Goal: Task Accomplishment & Management: Complete application form

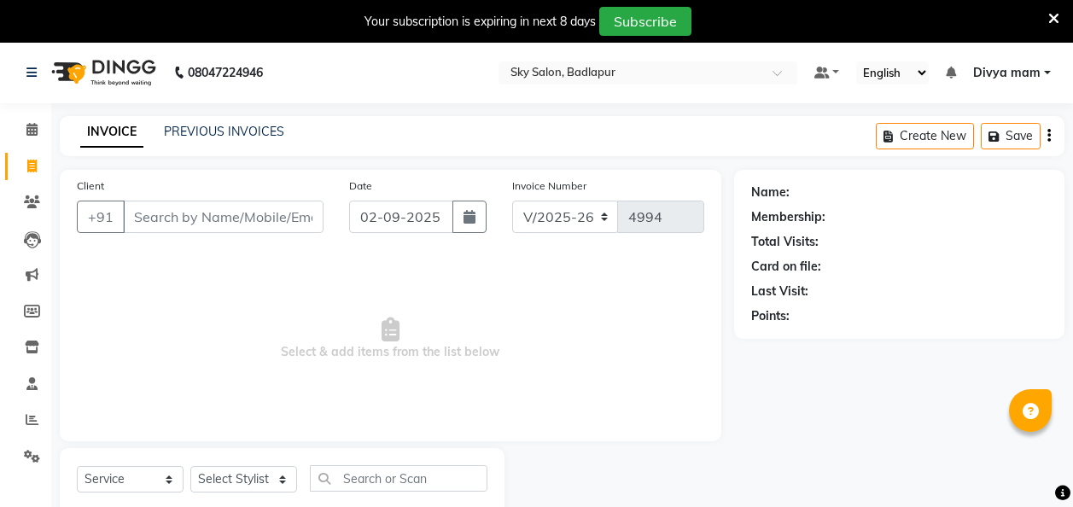
select select "6927"
select select "service"
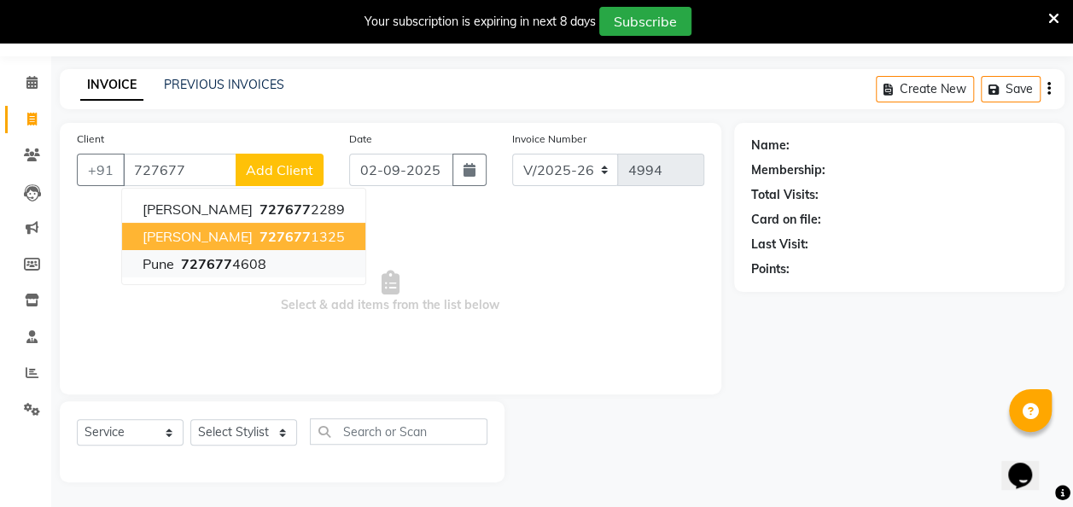
click at [231, 261] on ngb-highlight "727677 4608" at bounding box center [222, 263] width 89 height 17
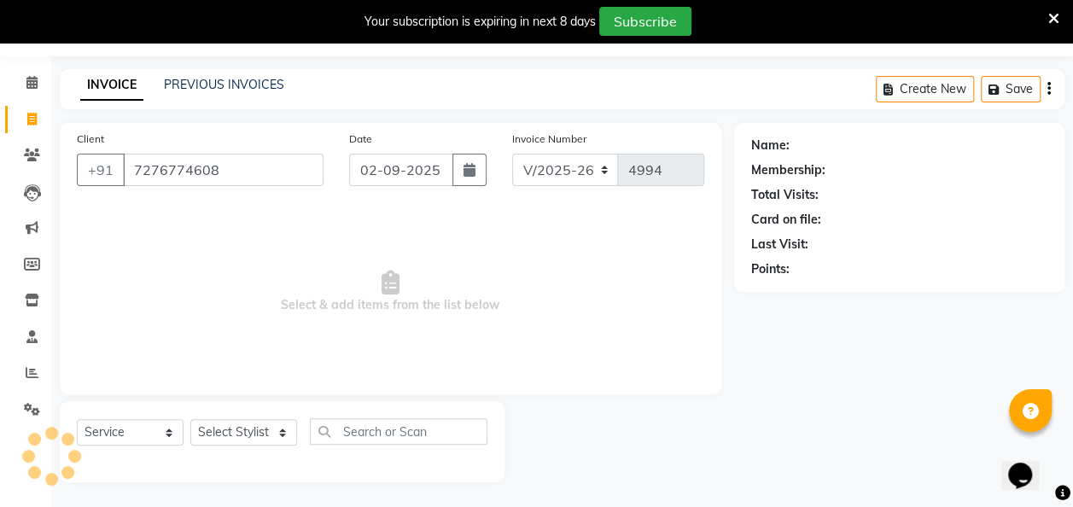
type input "7276774608"
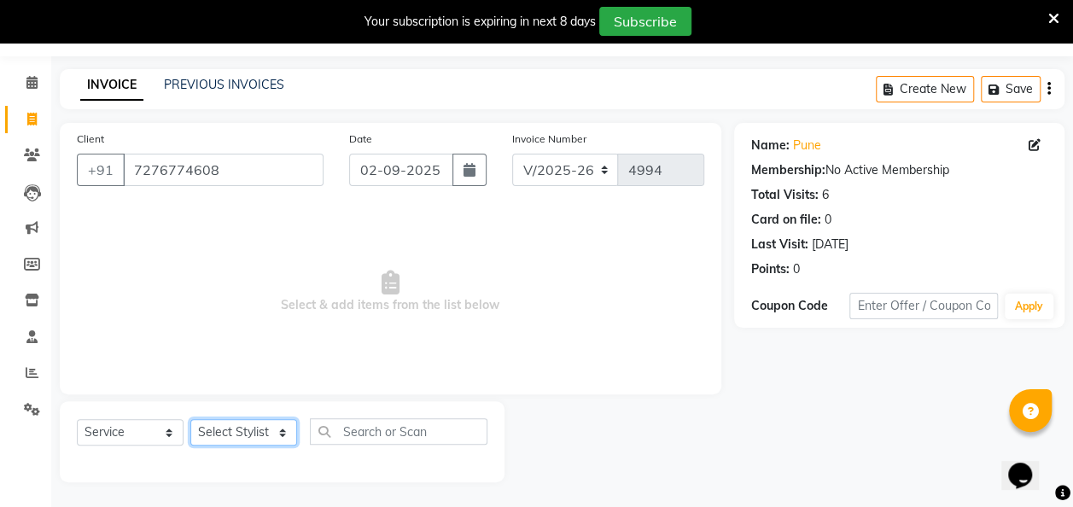
click at [248, 435] on select "Select Stylist [PERSON_NAME] [PERSON_NAME] [PERSON_NAME] [PERSON_NAME] [PERSON_…" at bounding box center [243, 432] width 107 height 26
select select "60172"
click at [190, 419] on select "Select Stylist [PERSON_NAME] [PERSON_NAME] [PERSON_NAME] [PERSON_NAME] [PERSON_…" at bounding box center [243, 432] width 107 height 26
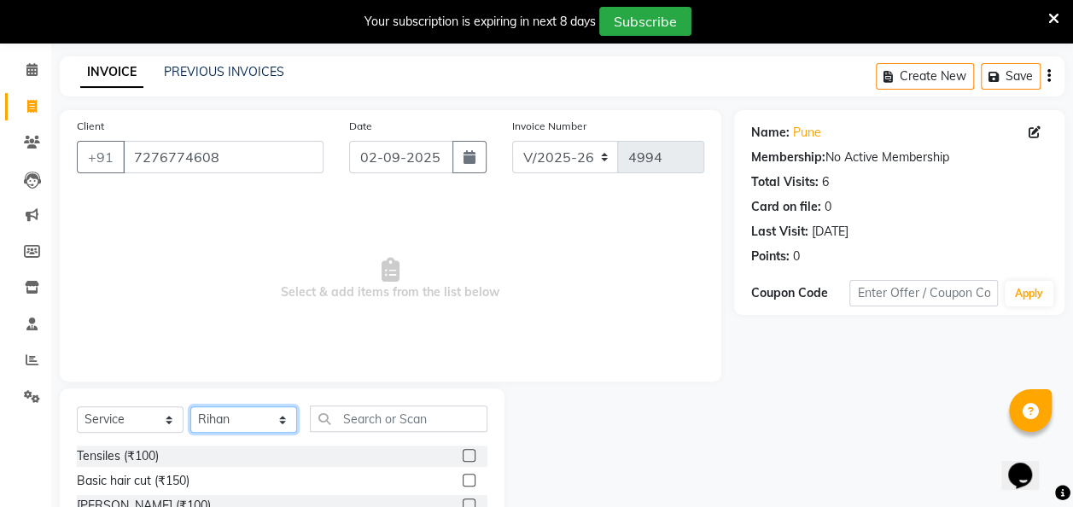
scroll to position [73, 0]
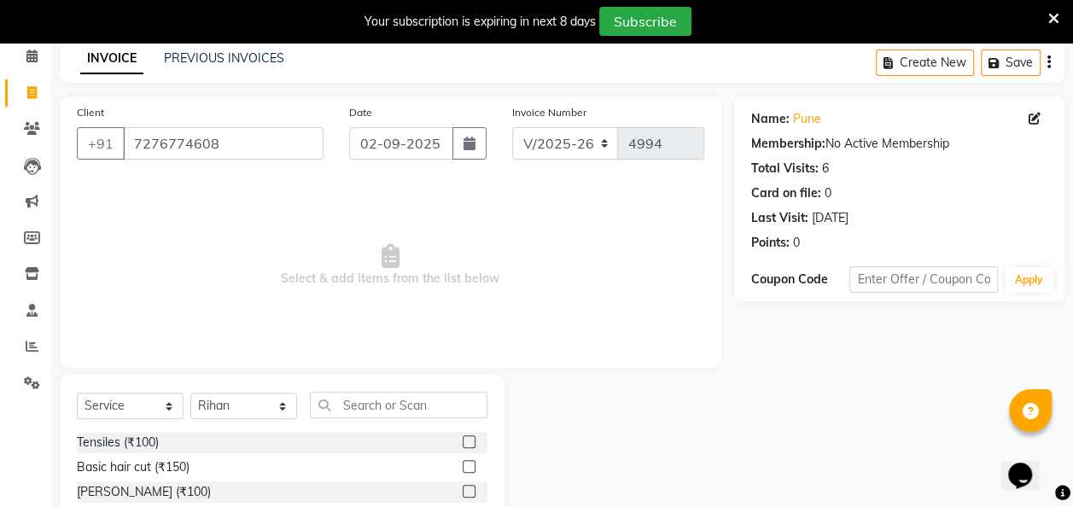
click at [463, 468] on label at bounding box center [469, 466] width 13 height 13
click at [463, 468] on input "checkbox" at bounding box center [468, 467] width 11 height 11
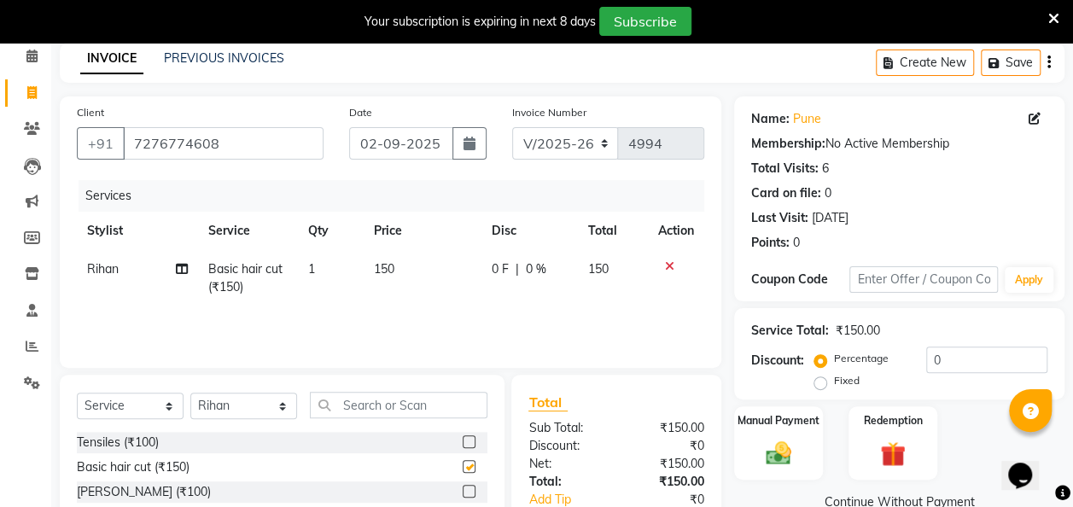
checkbox input "false"
click at [463, 490] on label at bounding box center [469, 491] width 13 height 13
click at [463, 490] on input "checkbox" at bounding box center [468, 492] width 11 height 11
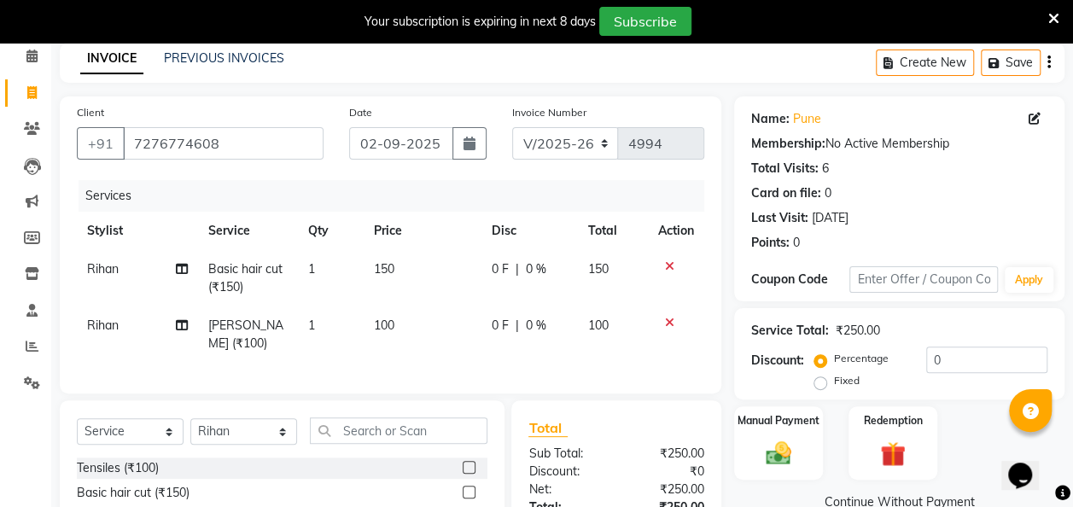
checkbox input "false"
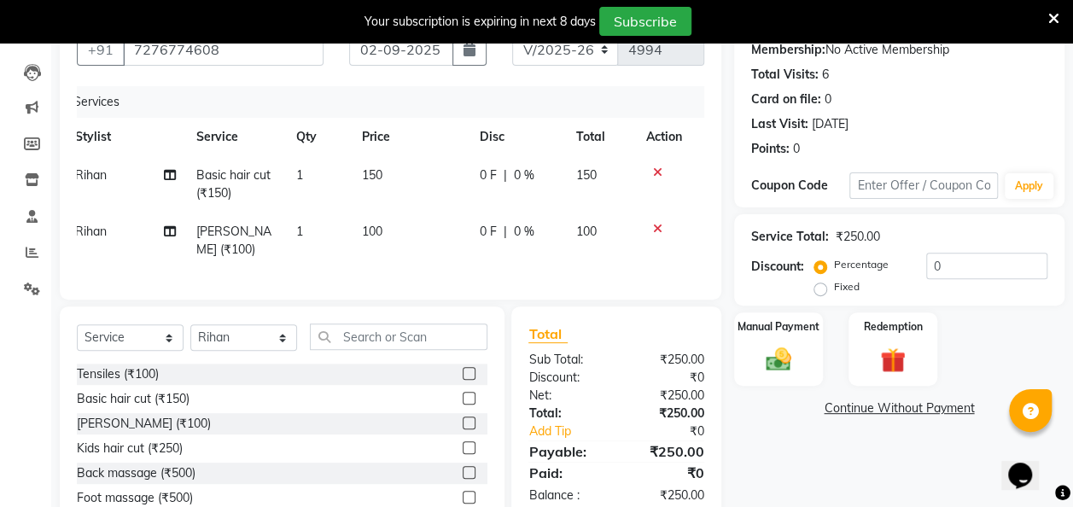
scroll to position [172, 0]
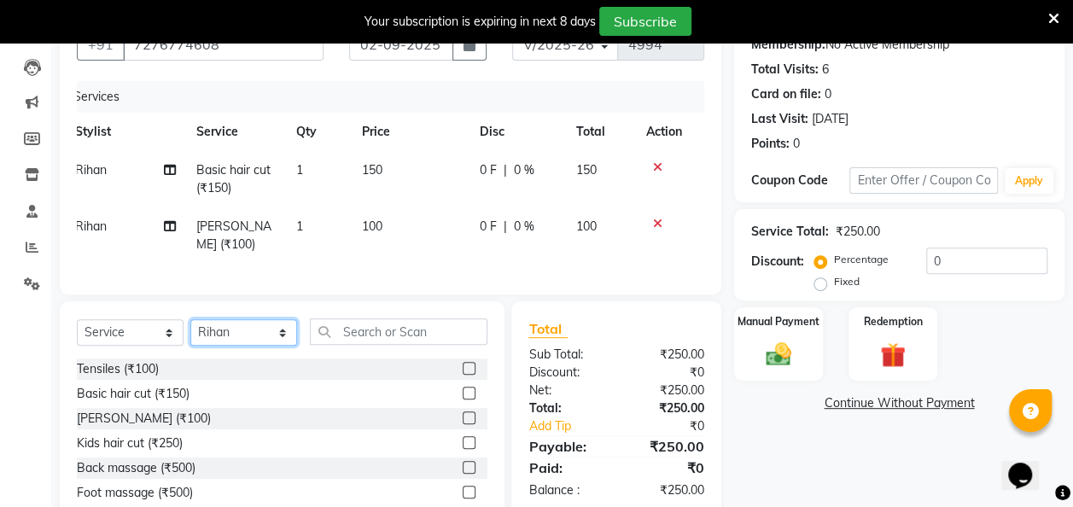
click at [241, 328] on select "Select Stylist [PERSON_NAME] [PERSON_NAME] [PERSON_NAME] [PERSON_NAME] [PERSON_…" at bounding box center [243, 332] width 107 height 26
click at [444, 330] on input "text" at bounding box center [399, 331] width 178 height 26
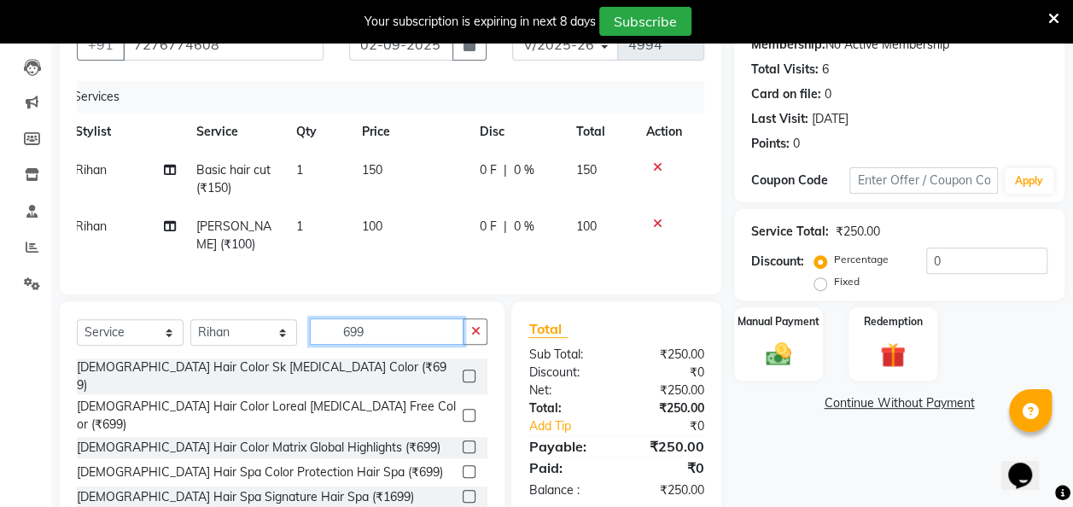
type input "699"
click at [463, 370] on label at bounding box center [469, 376] width 13 height 13
click at [463, 371] on input "checkbox" at bounding box center [468, 376] width 11 height 11
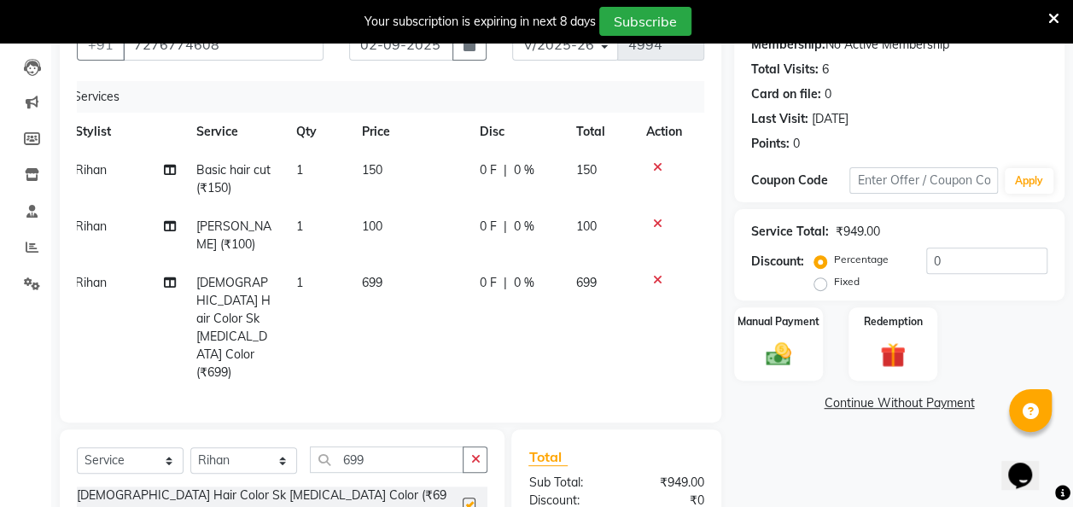
checkbox input "false"
click at [270, 447] on select "Select Stylist [PERSON_NAME] [PERSON_NAME] [PERSON_NAME] [PERSON_NAME] [PERSON_…" at bounding box center [243, 460] width 107 height 26
select select "75183"
click at [190, 447] on select "Select Stylist [PERSON_NAME] [PERSON_NAME] [PERSON_NAME] [PERSON_NAME] [PERSON_…" at bounding box center [243, 460] width 107 height 26
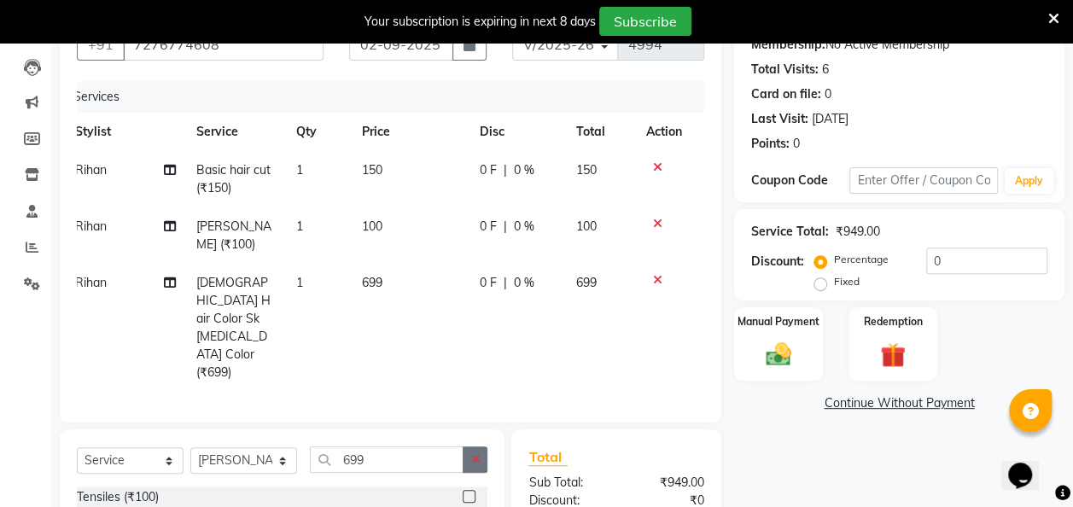
click at [468, 446] on button "button" at bounding box center [475, 459] width 25 height 26
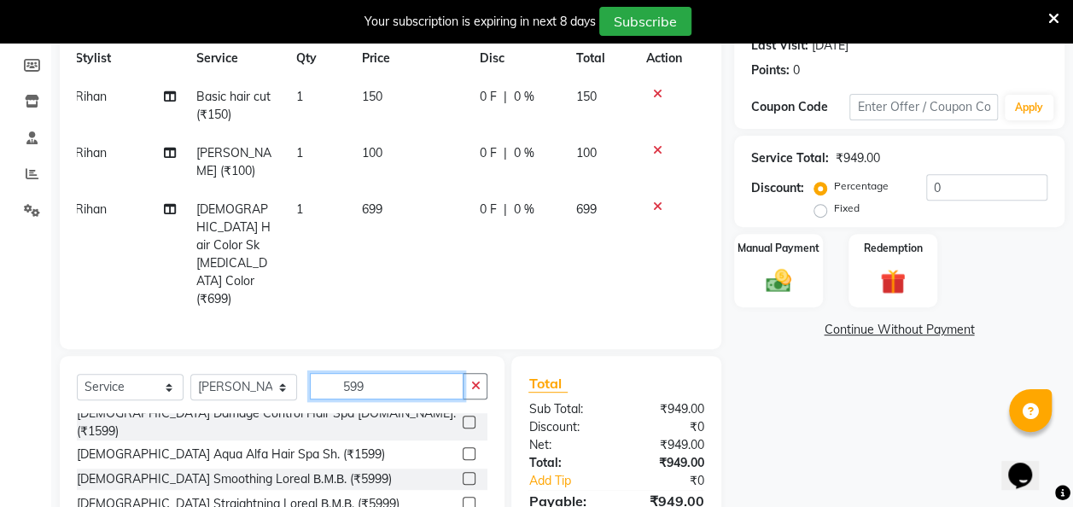
scroll to position [256, 0]
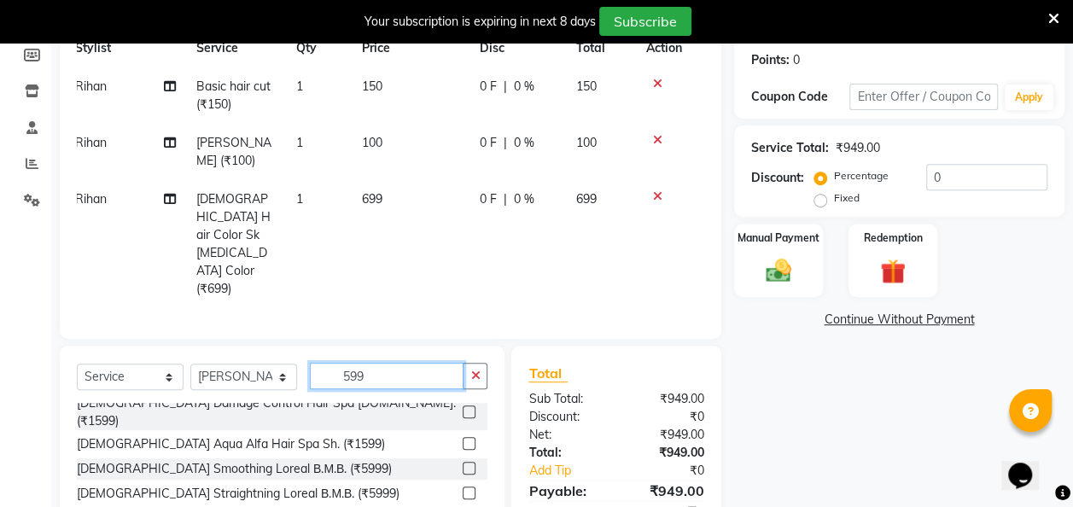
type input "599"
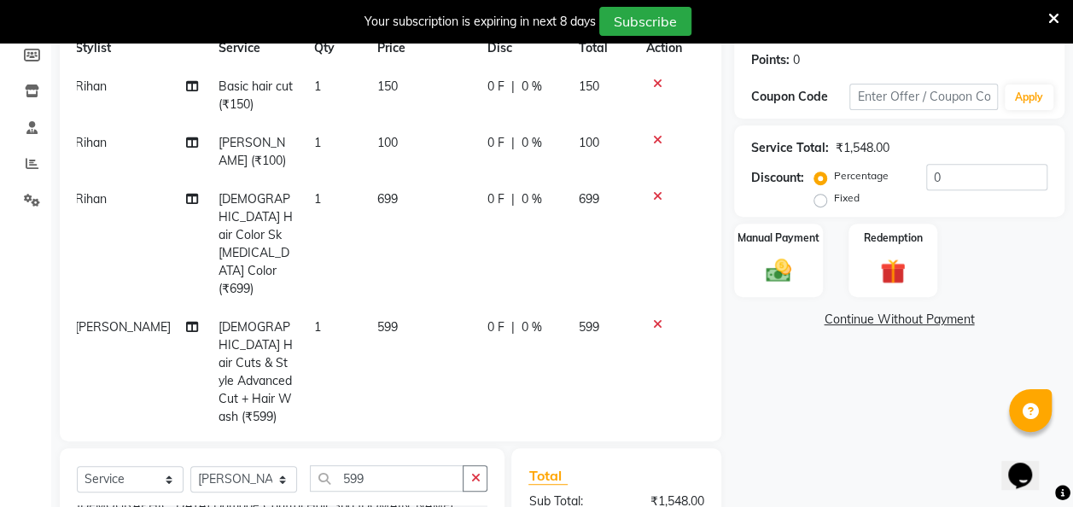
checkbox input "false"
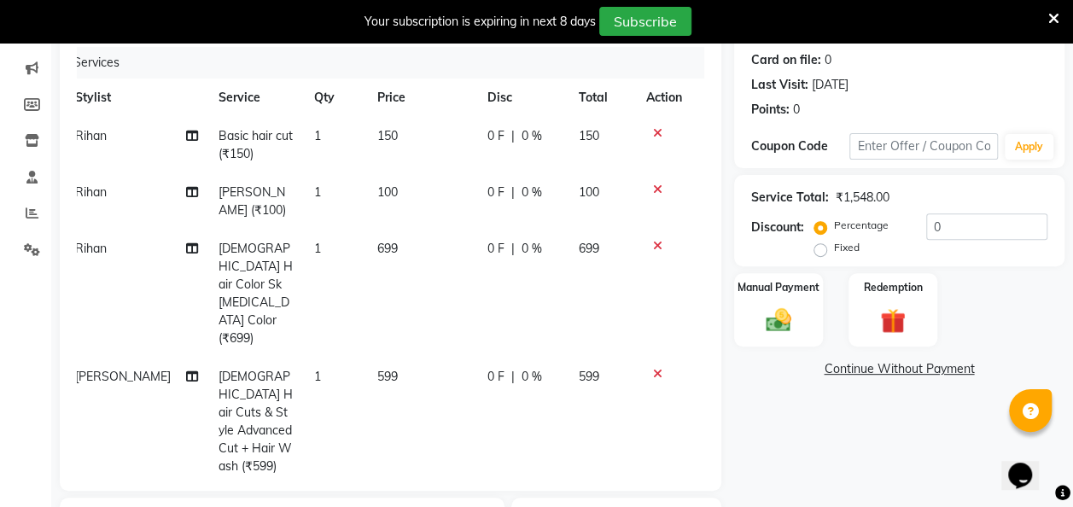
scroll to position [178, 0]
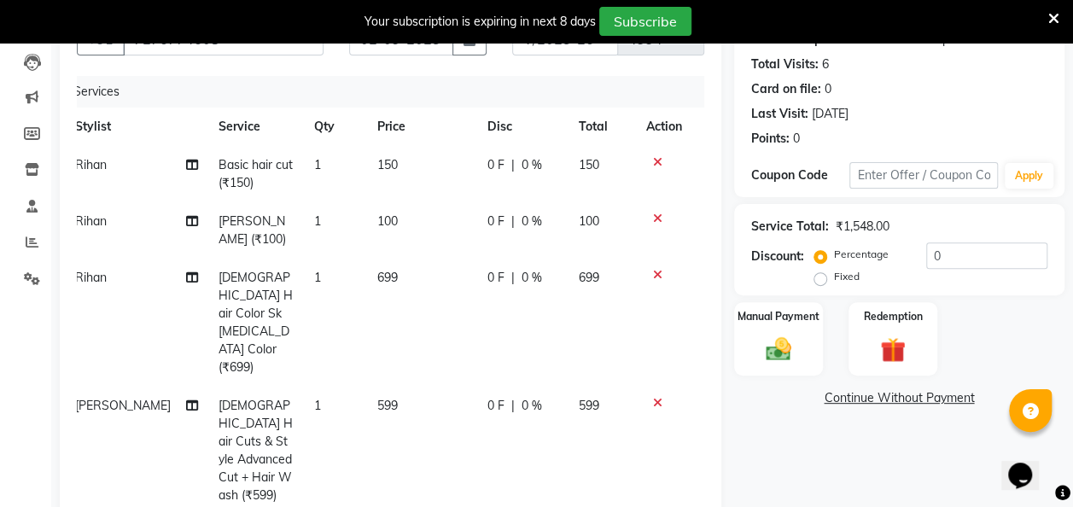
click at [521, 397] on span "0 %" at bounding box center [531, 406] width 20 height 18
select select "75183"
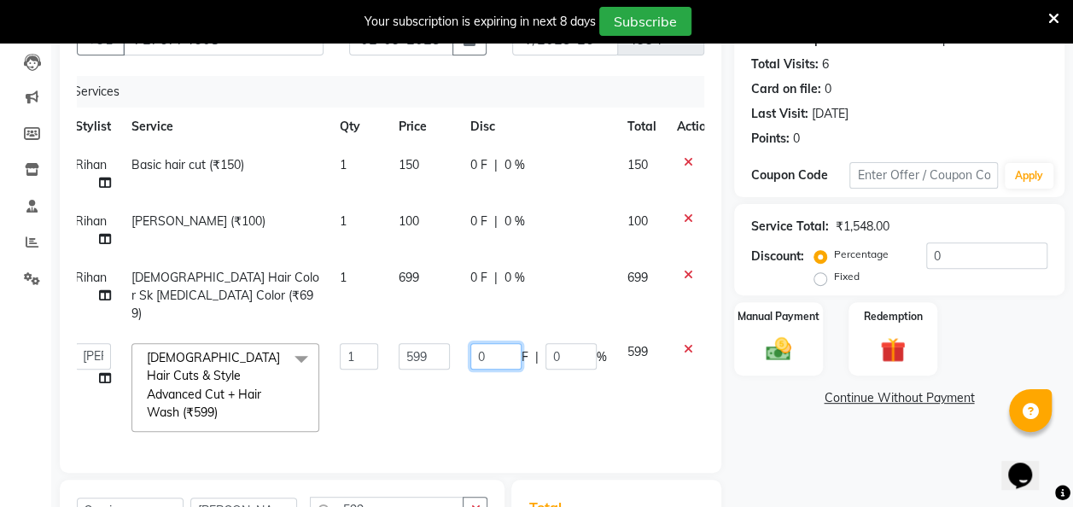
click at [502, 343] on input "0" at bounding box center [495, 356] width 51 height 26
type input "100"
click at [762, 345] on img at bounding box center [778, 349] width 43 height 31
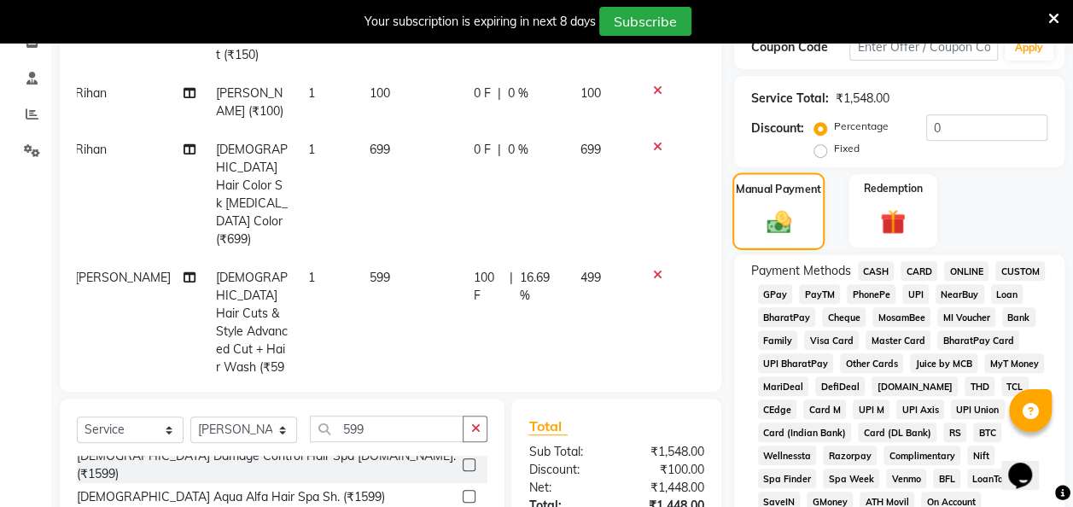
scroll to position [312, 0]
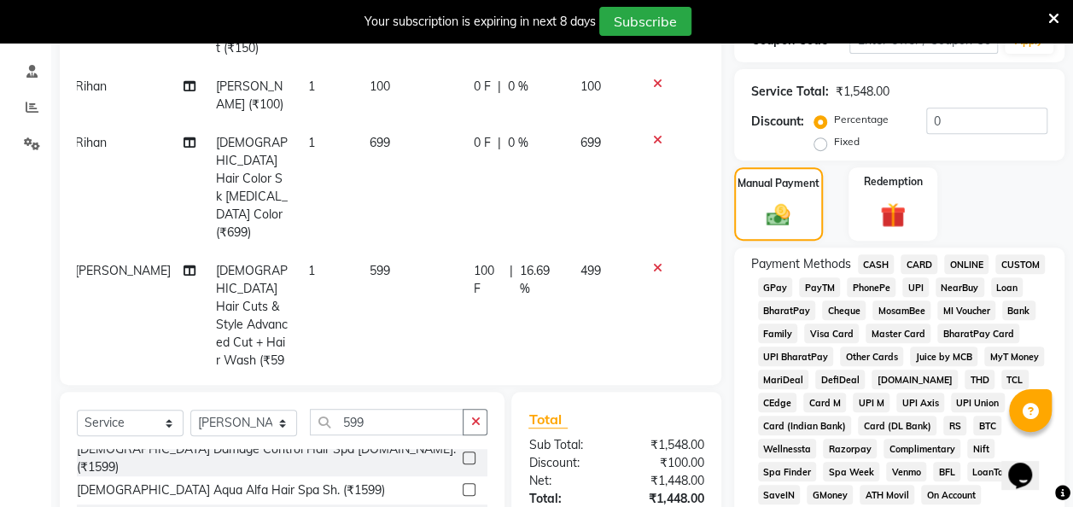
click at [772, 288] on span "GPay" at bounding box center [775, 287] width 35 height 20
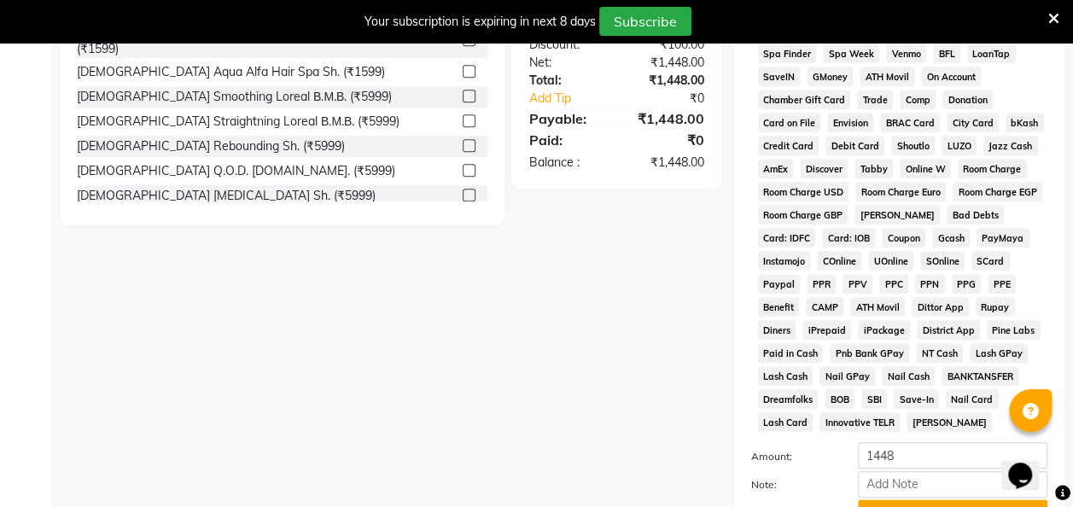
scroll to position [887, 0]
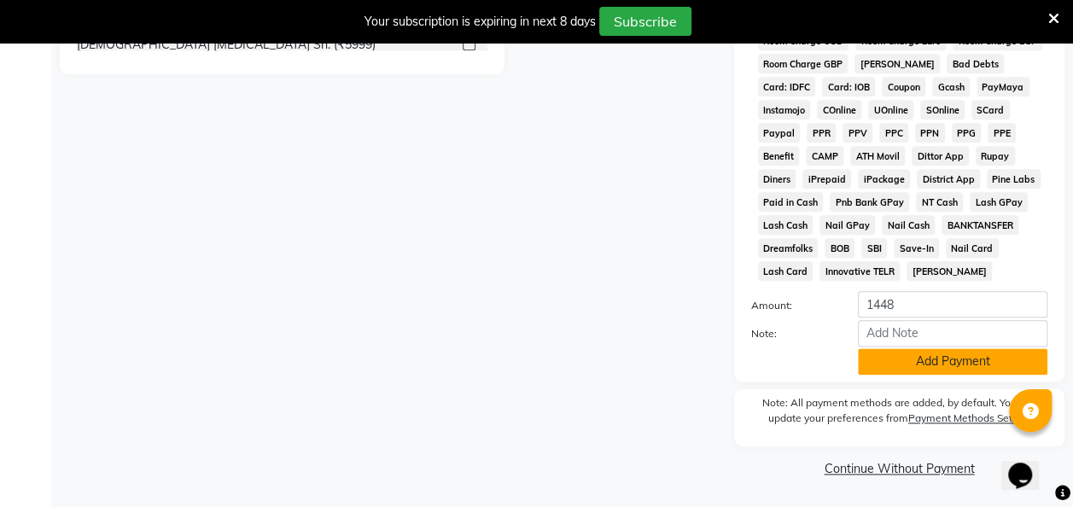
click at [913, 364] on button "Add Payment" at bounding box center [953, 361] width 190 height 26
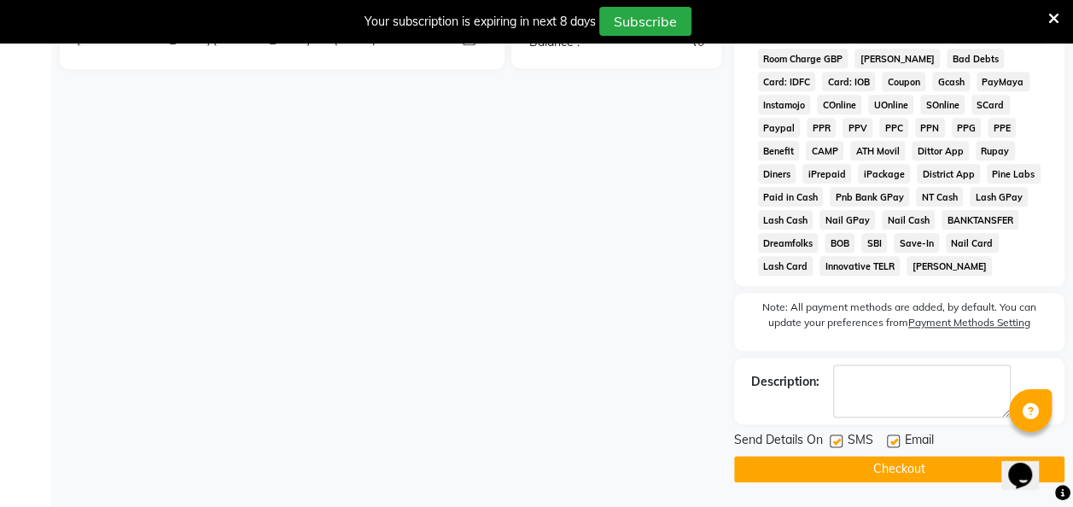
click at [837, 446] on label at bounding box center [836, 441] width 13 height 13
click at [837, 446] on input "checkbox" at bounding box center [835, 441] width 11 height 11
checkbox input "false"
click at [859, 471] on button "Checkout" at bounding box center [899, 469] width 330 height 26
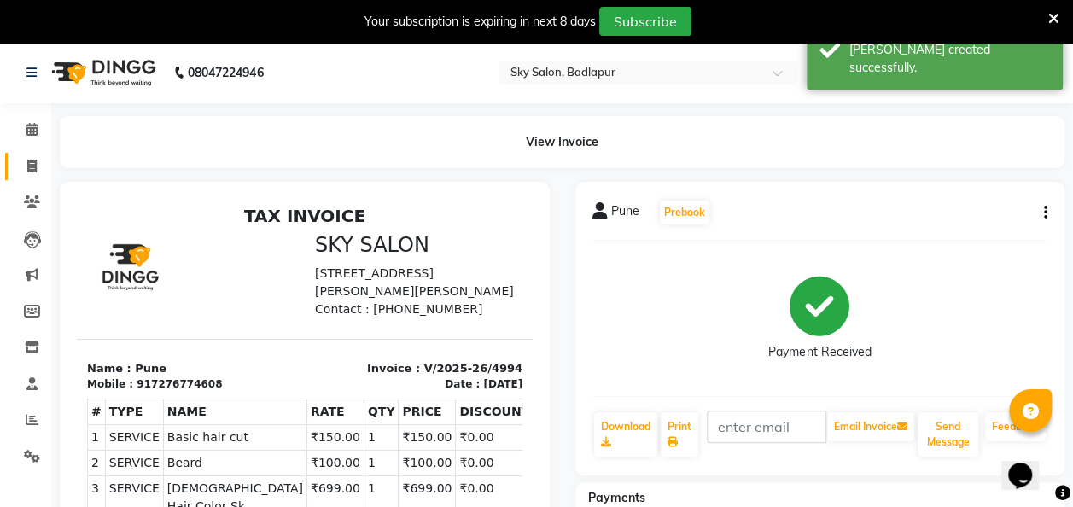
click at [24, 157] on span at bounding box center [32, 167] width 30 height 20
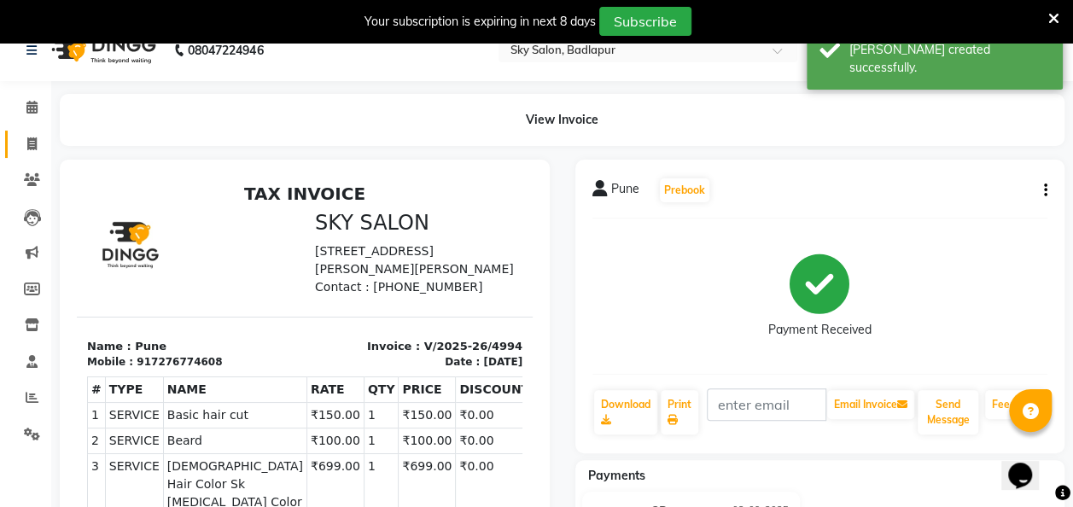
select select "service"
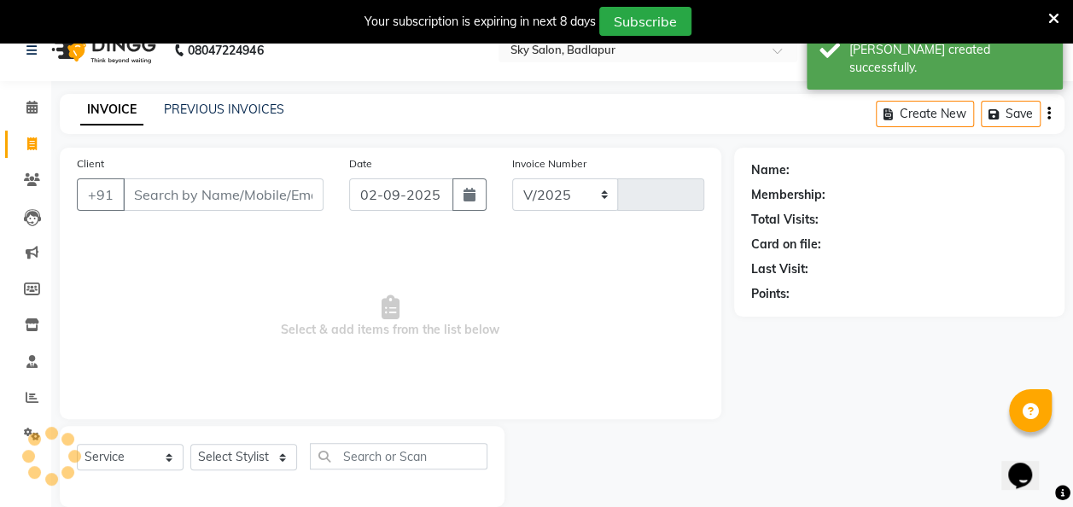
select select "6927"
type input "4995"
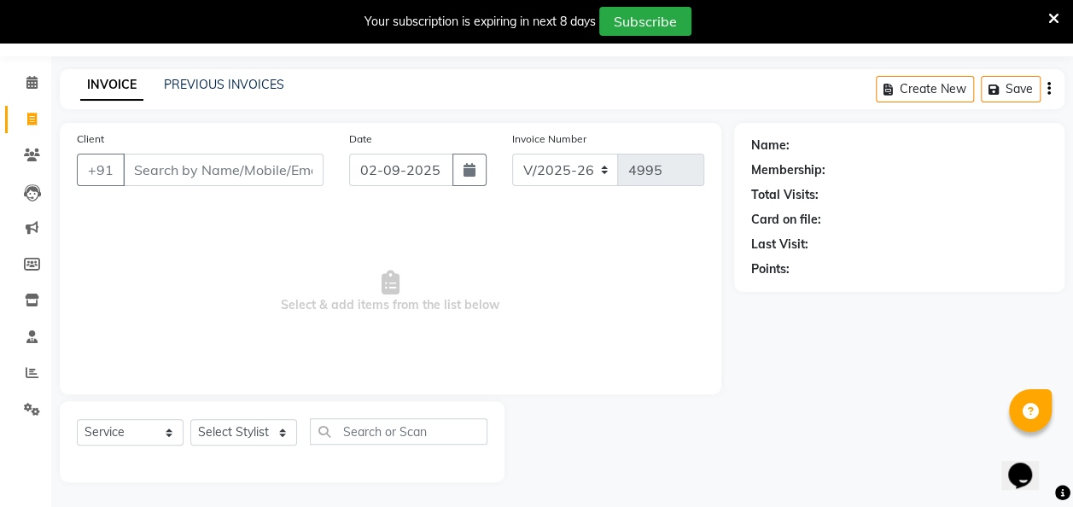
drag, startPoint x: 24, startPoint y: 156, endPoint x: 166, endPoint y: 187, distance: 145.8
drag, startPoint x: 166, startPoint y: 187, endPoint x: 158, endPoint y: 249, distance: 62.9
click at [158, 249] on span "Select & add items from the list below" at bounding box center [390, 292] width 627 height 171
click at [196, 170] on input "Client" at bounding box center [223, 170] width 201 height 32
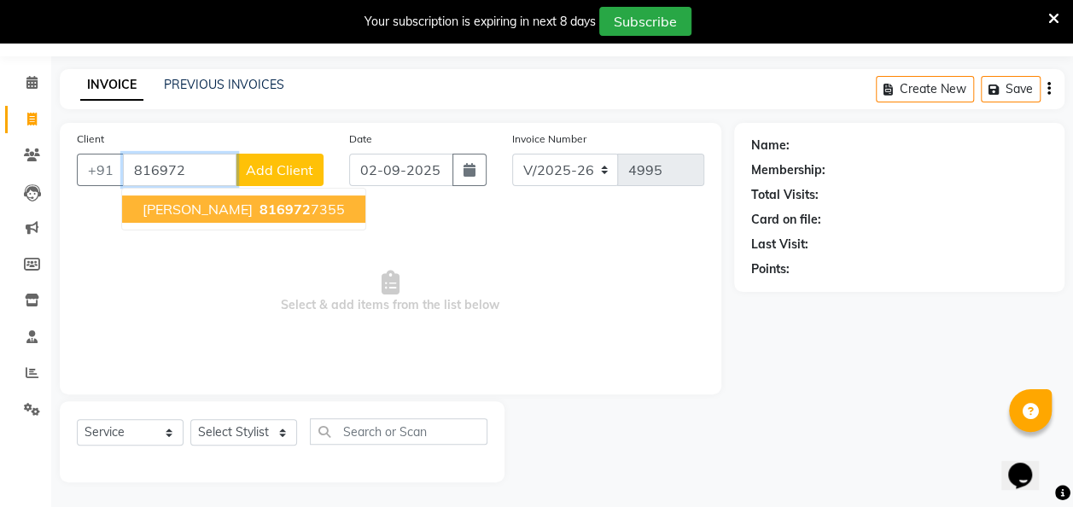
click at [277, 214] on span "816972" at bounding box center [285, 209] width 51 height 17
type input "8169727355"
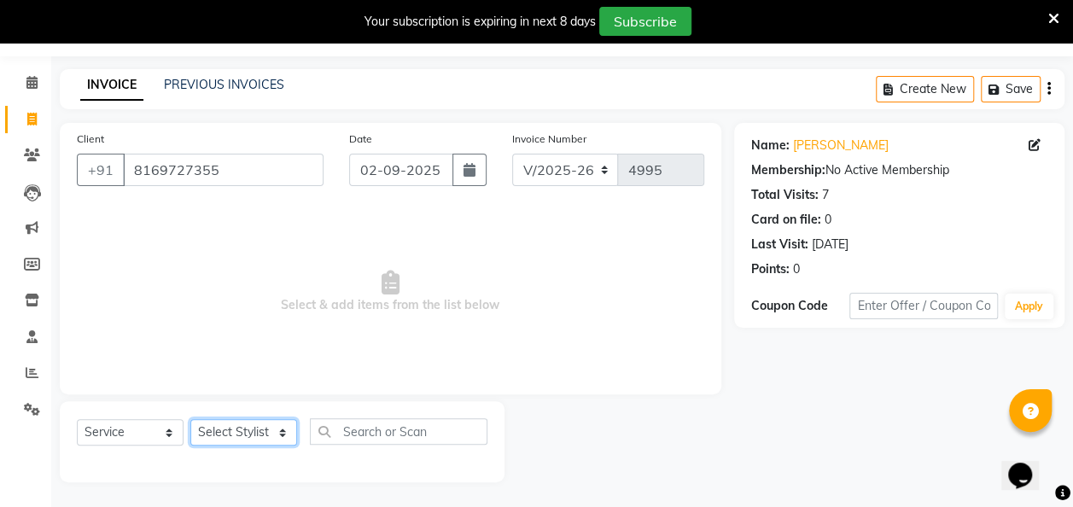
click at [287, 429] on select "Select Stylist [PERSON_NAME] [PERSON_NAME] [PERSON_NAME] [PERSON_NAME] [PERSON_…" at bounding box center [243, 432] width 107 height 26
select select "70897"
click at [190, 419] on select "Select Stylist [PERSON_NAME] [PERSON_NAME] [PERSON_NAME] [PERSON_NAME] [PERSON_…" at bounding box center [243, 432] width 107 height 26
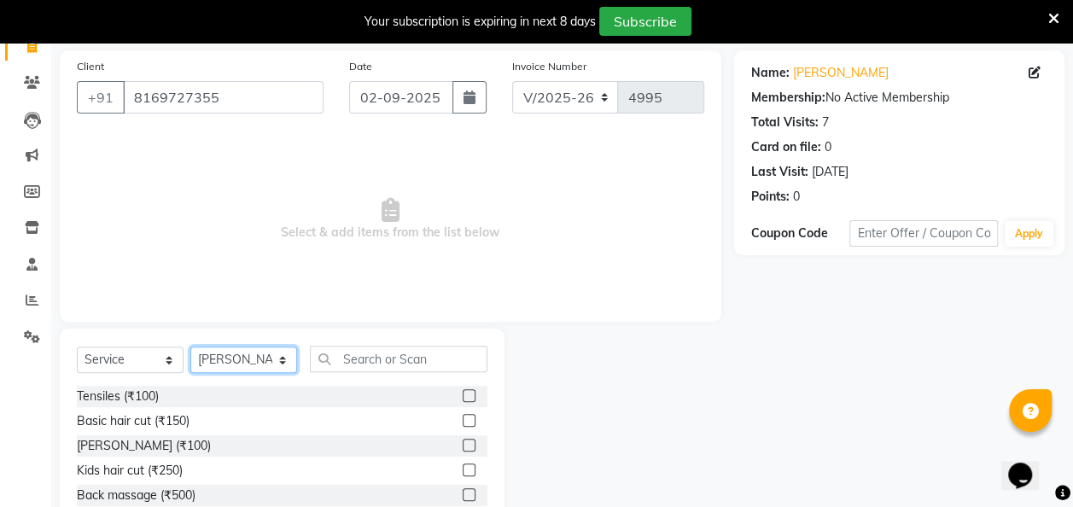
scroll to position [123, 0]
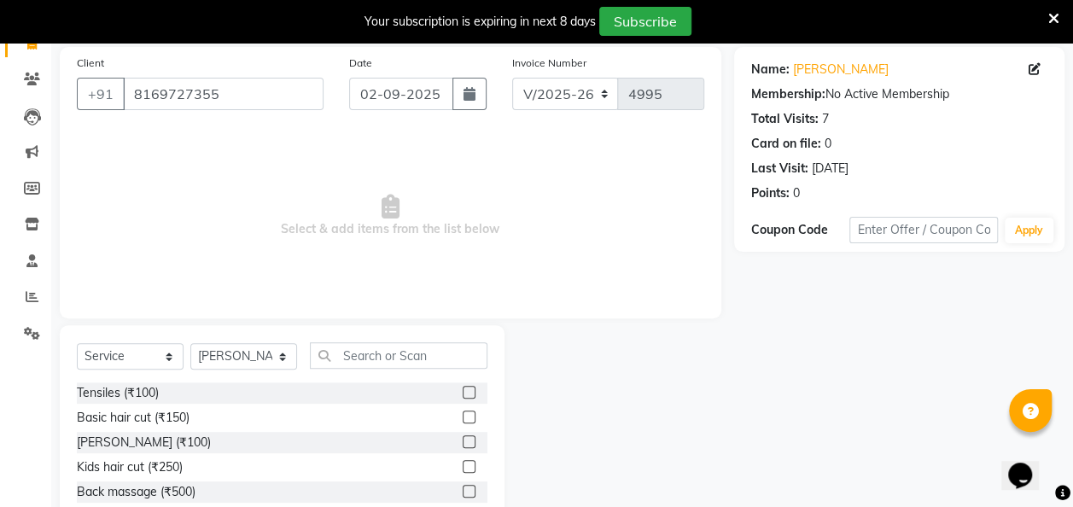
click at [463, 416] on label at bounding box center [469, 417] width 13 height 13
click at [463, 416] on input "checkbox" at bounding box center [468, 417] width 11 height 11
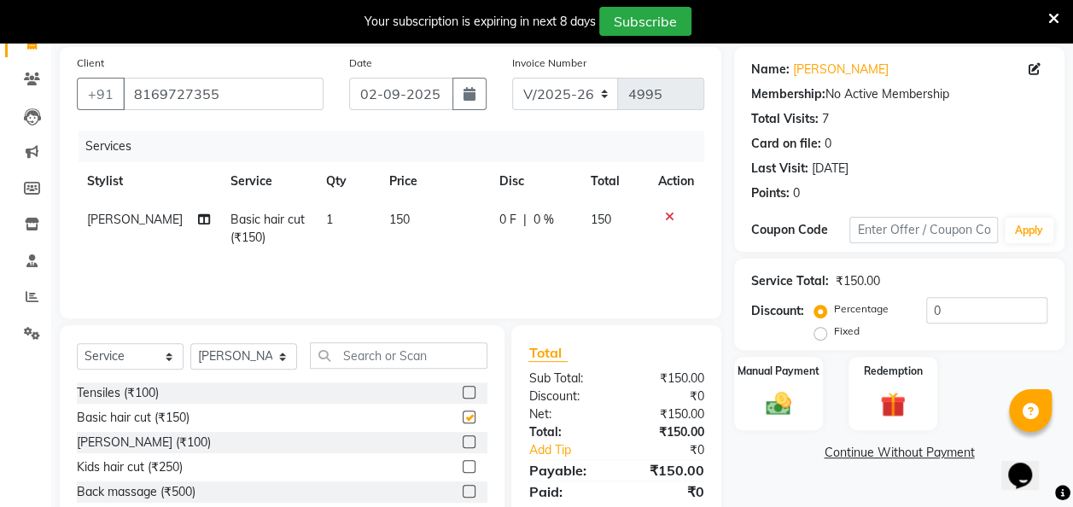
checkbox input "false"
click at [780, 398] on img at bounding box center [778, 403] width 41 height 29
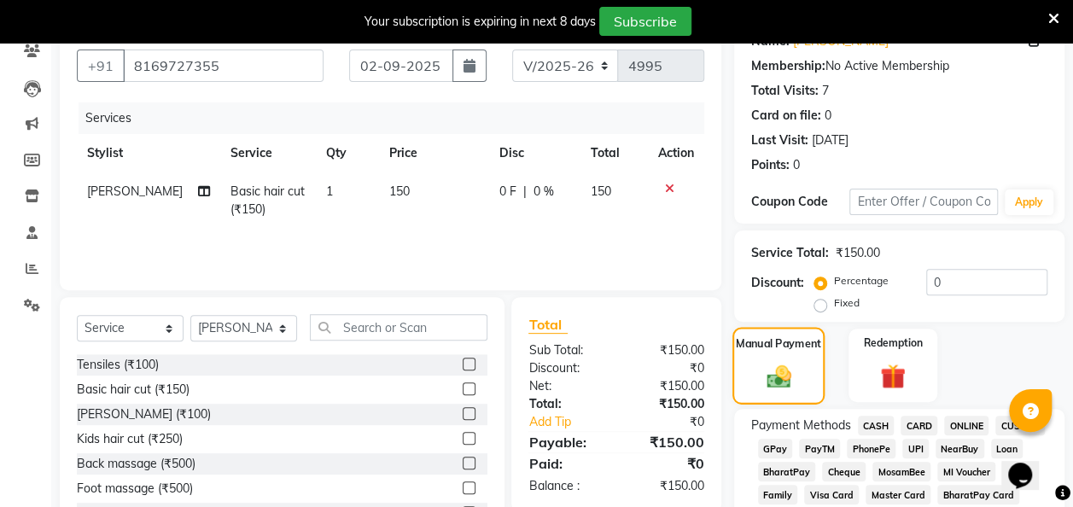
scroll to position [160, 0]
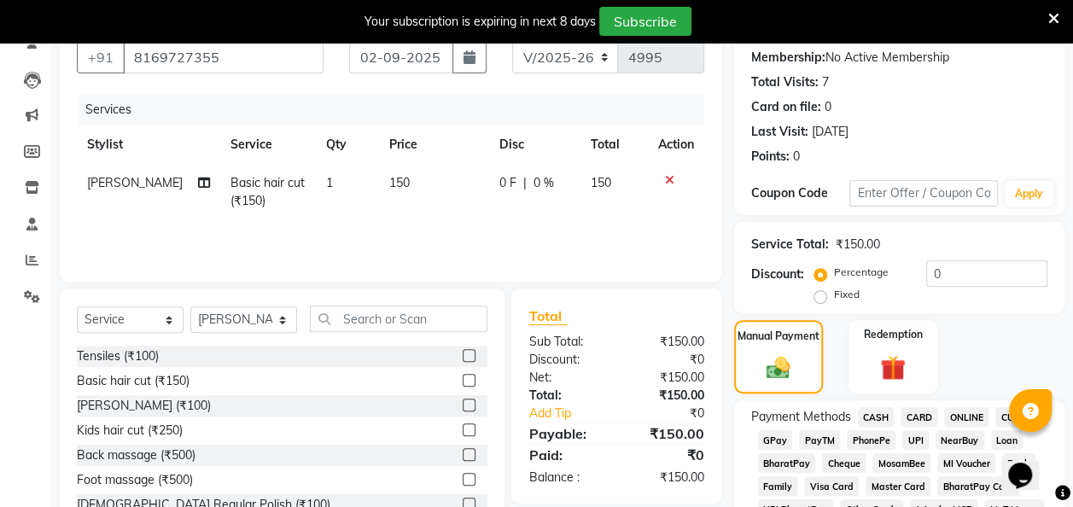
click at [774, 444] on span "GPay" at bounding box center [775, 440] width 35 height 20
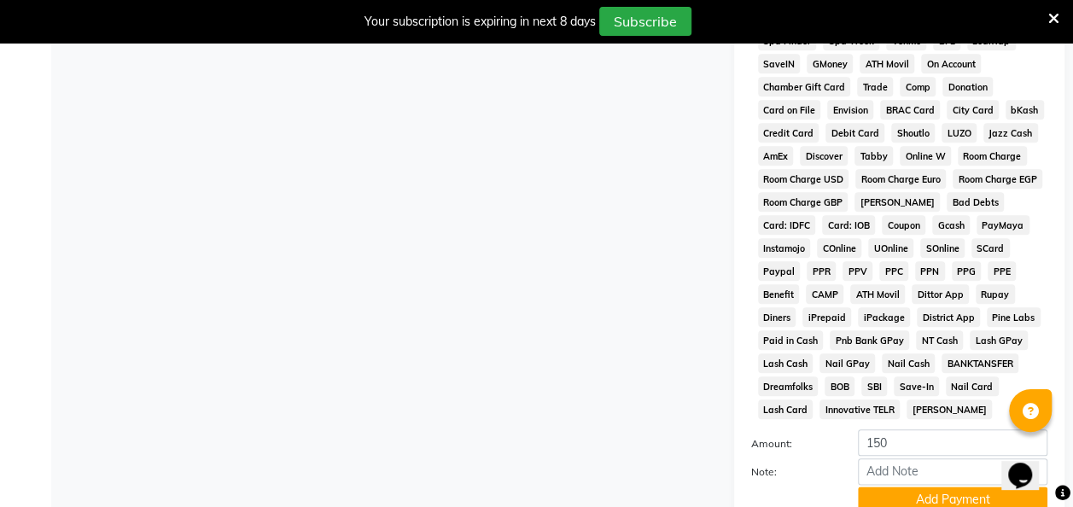
scroll to position [887, 0]
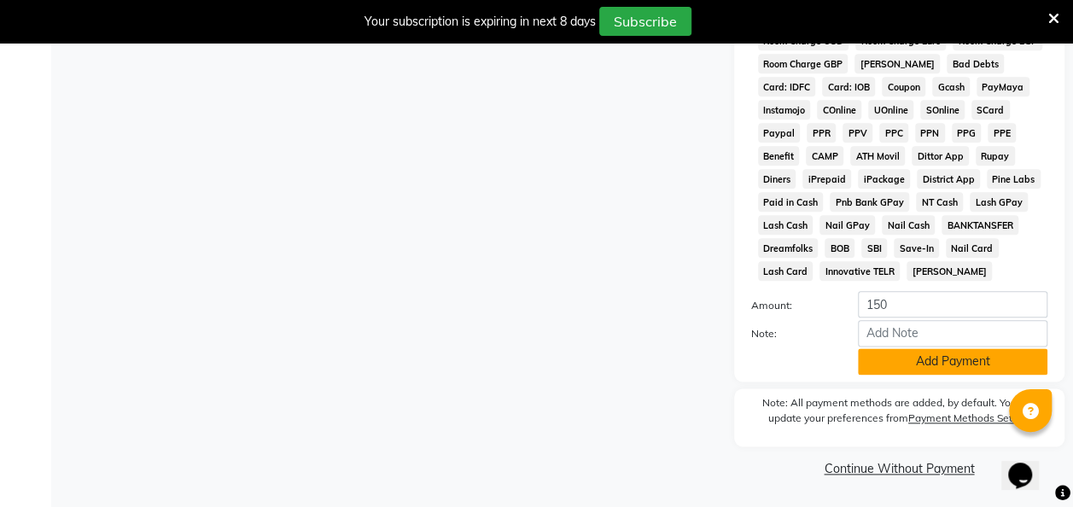
click at [920, 371] on button "Add Payment" at bounding box center [953, 361] width 190 height 26
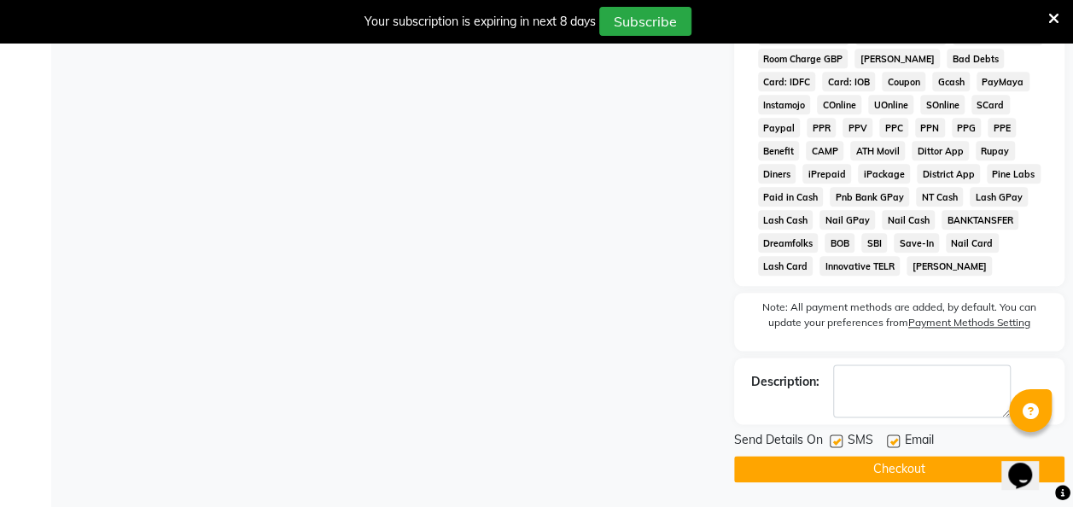
click at [833, 446] on label at bounding box center [836, 441] width 13 height 13
click at [833, 446] on input "checkbox" at bounding box center [835, 441] width 11 height 11
checkbox input "false"
click at [805, 469] on button "Checkout" at bounding box center [899, 469] width 330 height 26
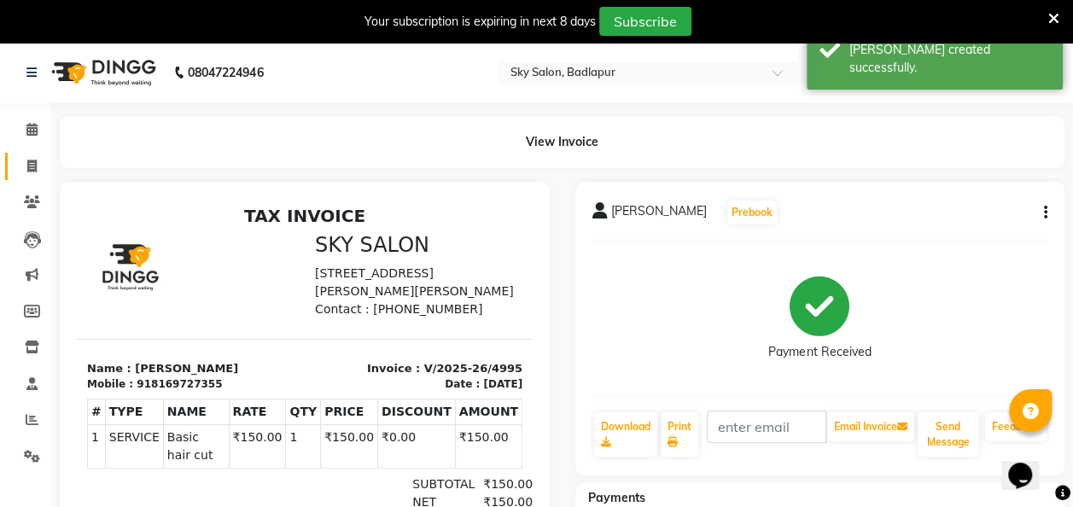
click at [27, 172] on span at bounding box center [32, 167] width 30 height 20
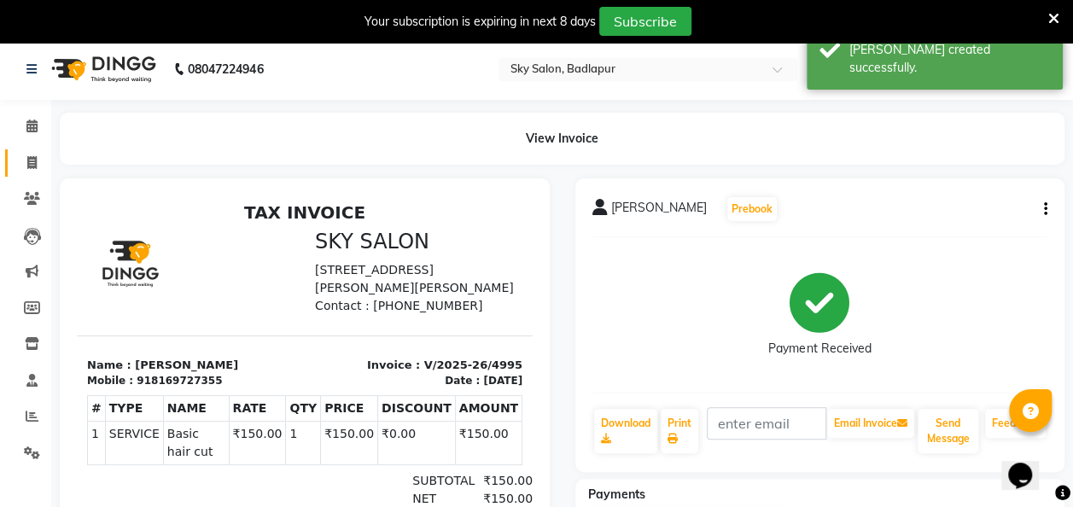
select select "service"
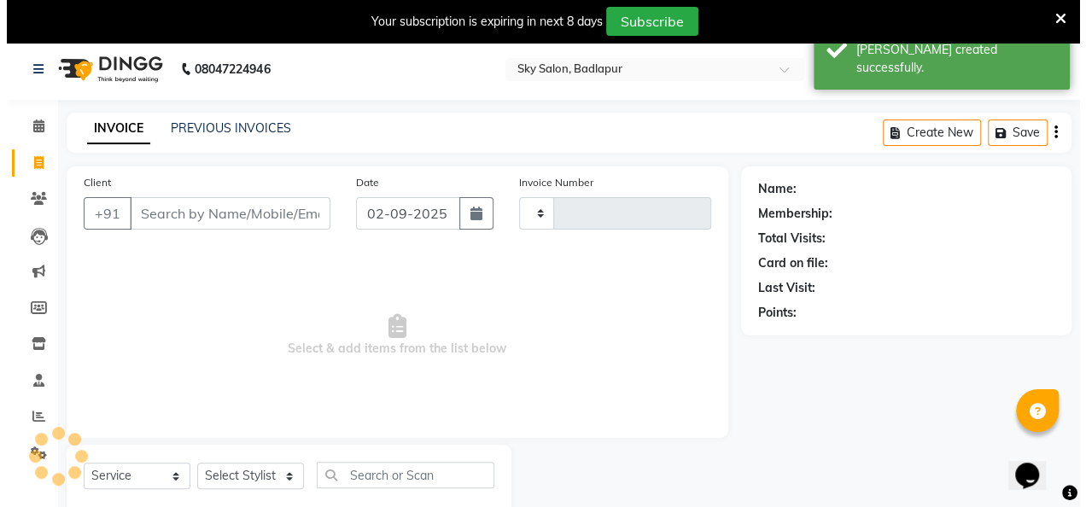
scroll to position [47, 0]
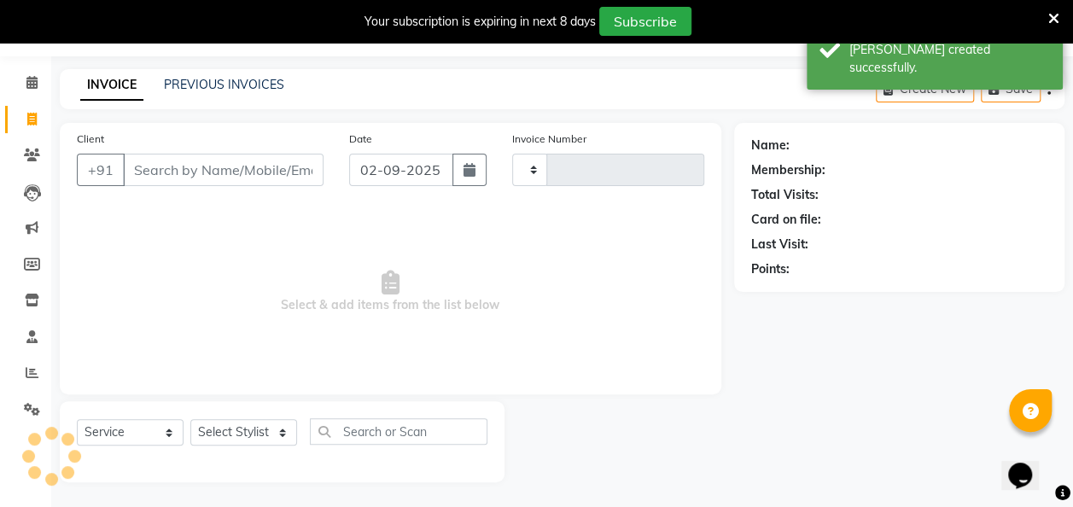
type input "4996"
select select "6927"
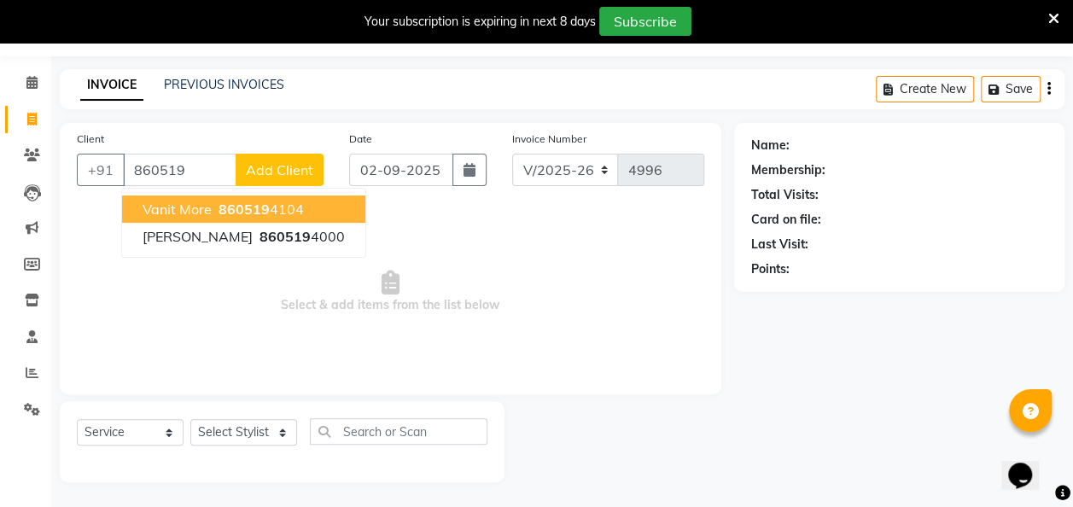
click at [269, 212] on ngb-highlight "860519 4104" at bounding box center [259, 209] width 89 height 17
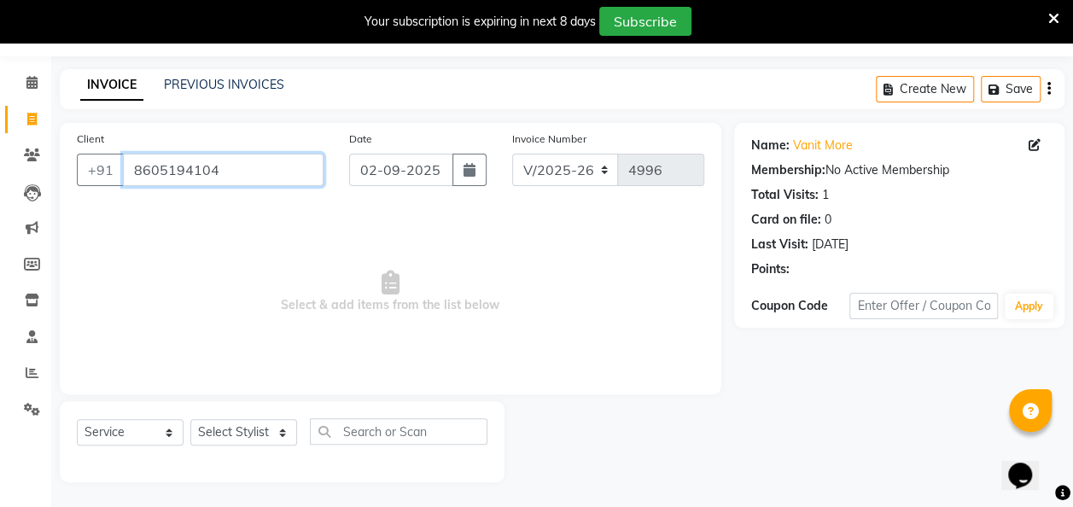
click at [240, 164] on input "8605194104" at bounding box center [223, 170] width 201 height 32
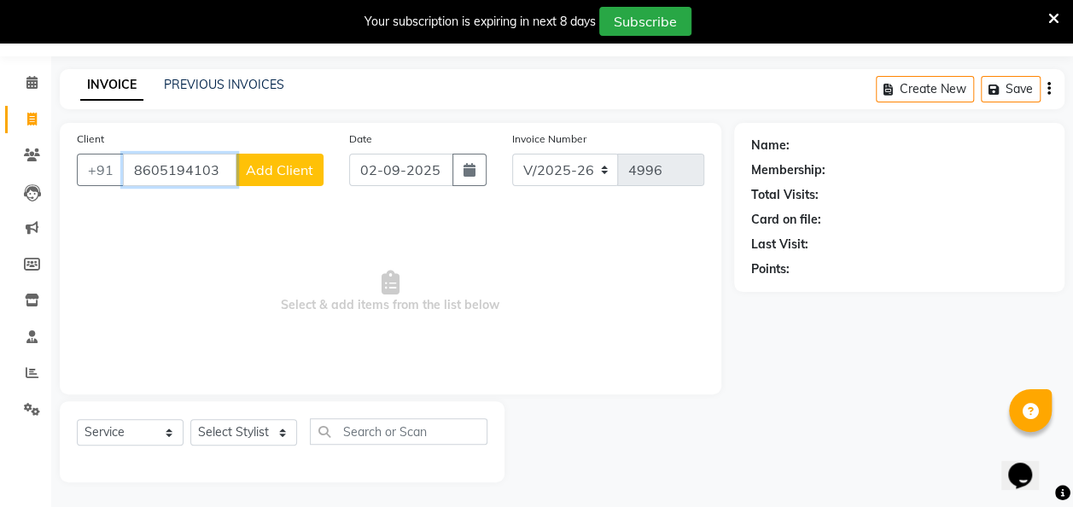
type input "8605194103"
click at [285, 172] on span "Add Client" at bounding box center [279, 169] width 67 height 17
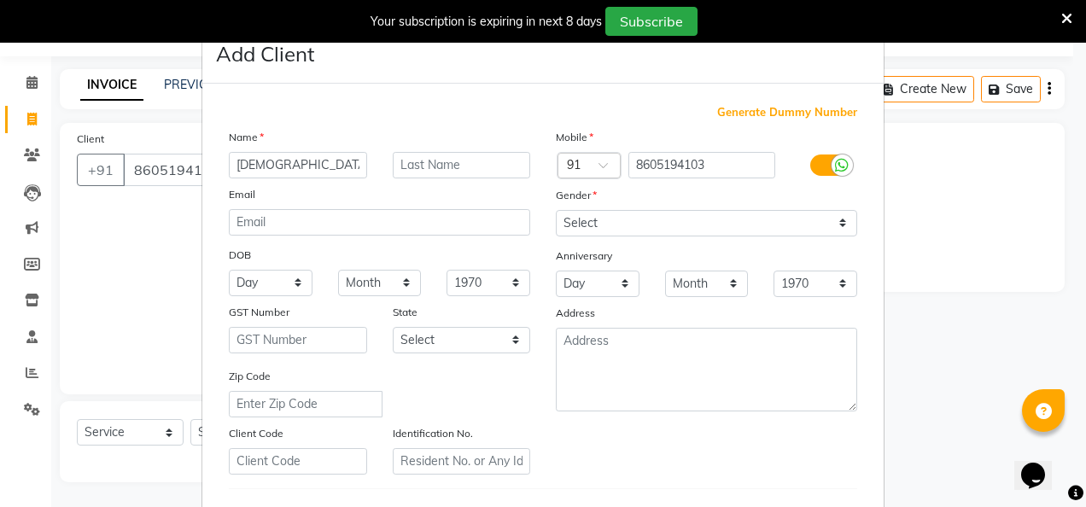
type input "[DEMOGRAPHIC_DATA]"
click at [828, 230] on select "Select [DEMOGRAPHIC_DATA] [DEMOGRAPHIC_DATA] Other Prefer Not To Say" at bounding box center [706, 223] width 301 height 26
select select "[DEMOGRAPHIC_DATA]"
click at [556, 210] on select "Select [DEMOGRAPHIC_DATA] [DEMOGRAPHIC_DATA] Other Prefer Not To Say" at bounding box center [706, 223] width 301 height 26
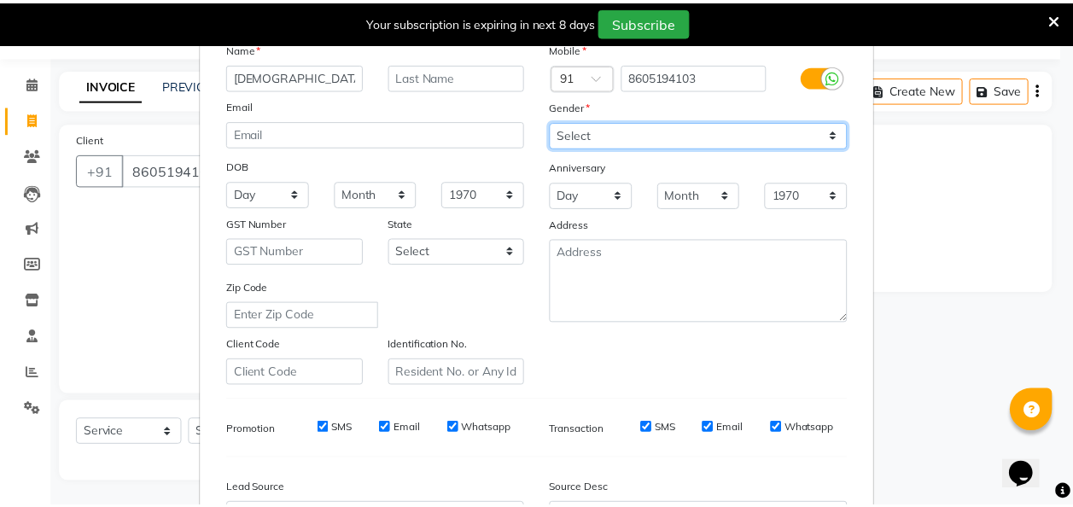
scroll to position [278, 0]
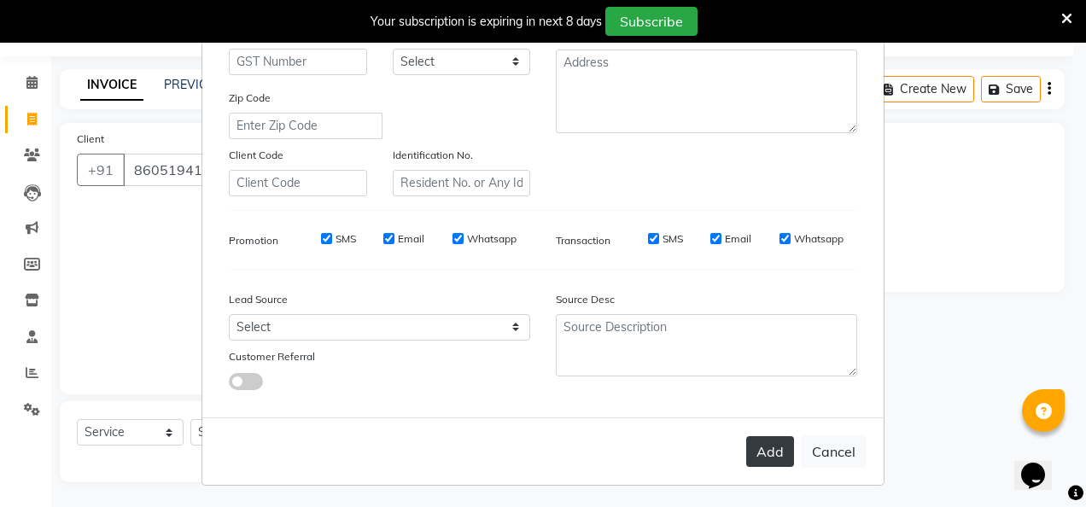
click at [760, 453] on button "Add" at bounding box center [770, 451] width 48 height 31
select select
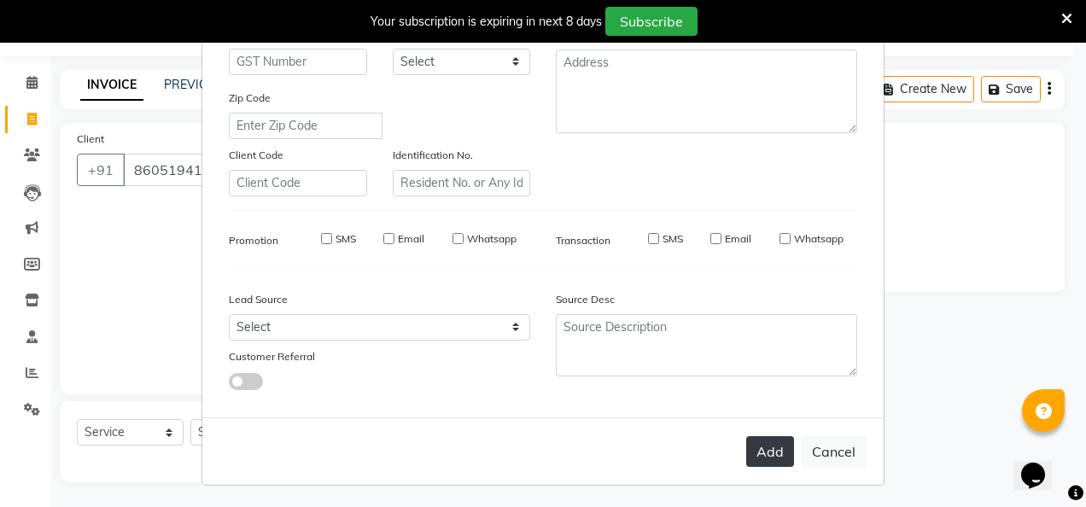
select select
checkbox input "false"
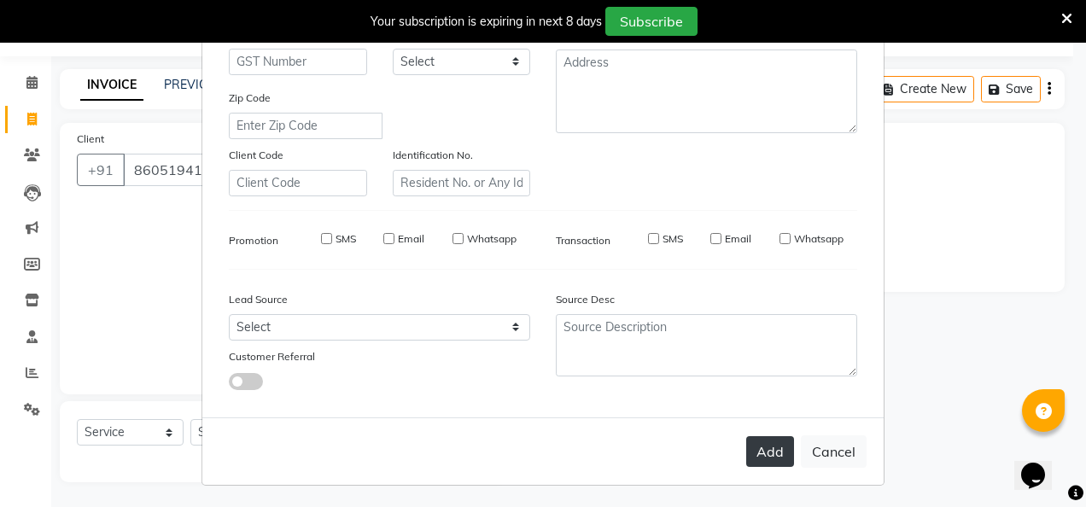
checkbox input "false"
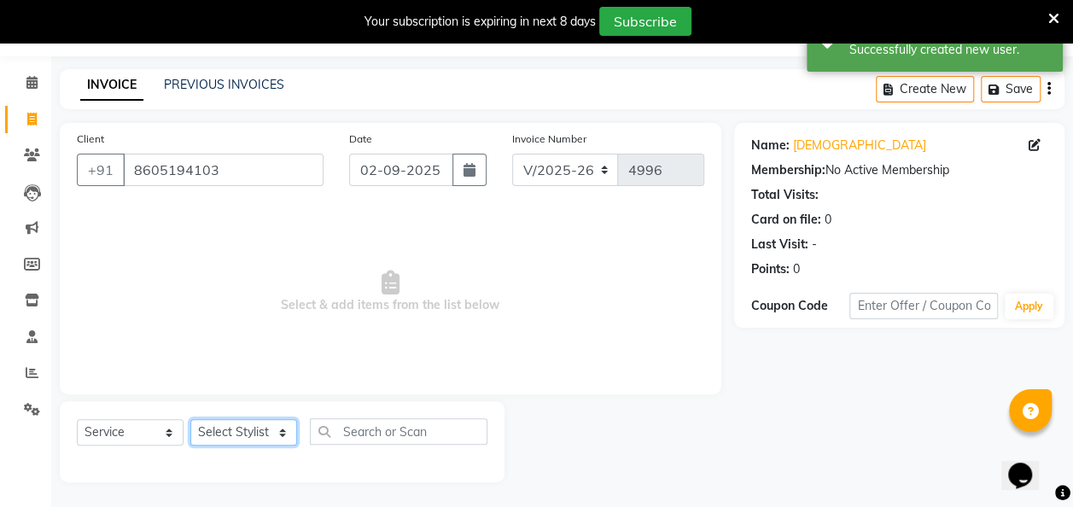
click at [275, 429] on select "Select Stylist [PERSON_NAME] [PERSON_NAME] [PERSON_NAME] [PERSON_NAME] [PERSON_…" at bounding box center [243, 432] width 107 height 26
select select "81050"
click at [190, 419] on select "Select Stylist [PERSON_NAME] [PERSON_NAME] [PERSON_NAME] [PERSON_NAME] [PERSON_…" at bounding box center [243, 432] width 107 height 26
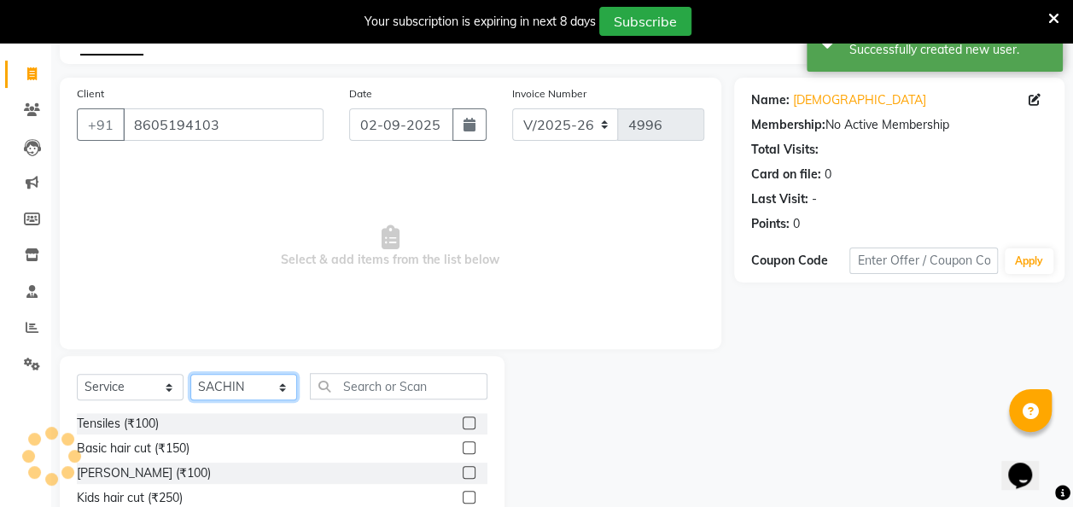
scroll to position [218, 0]
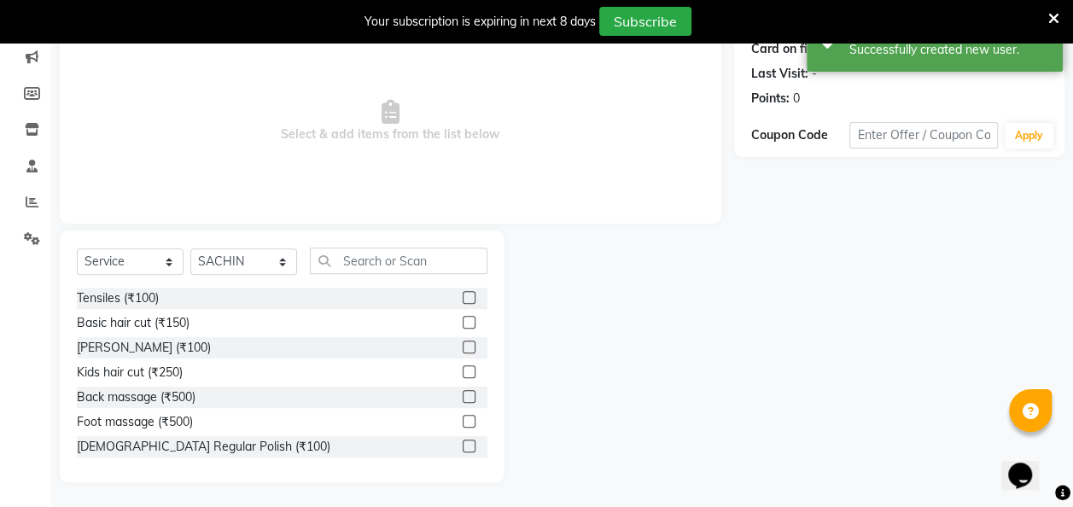
click at [463, 322] on label at bounding box center [469, 322] width 13 height 13
click at [463, 322] on input "checkbox" at bounding box center [468, 323] width 11 height 11
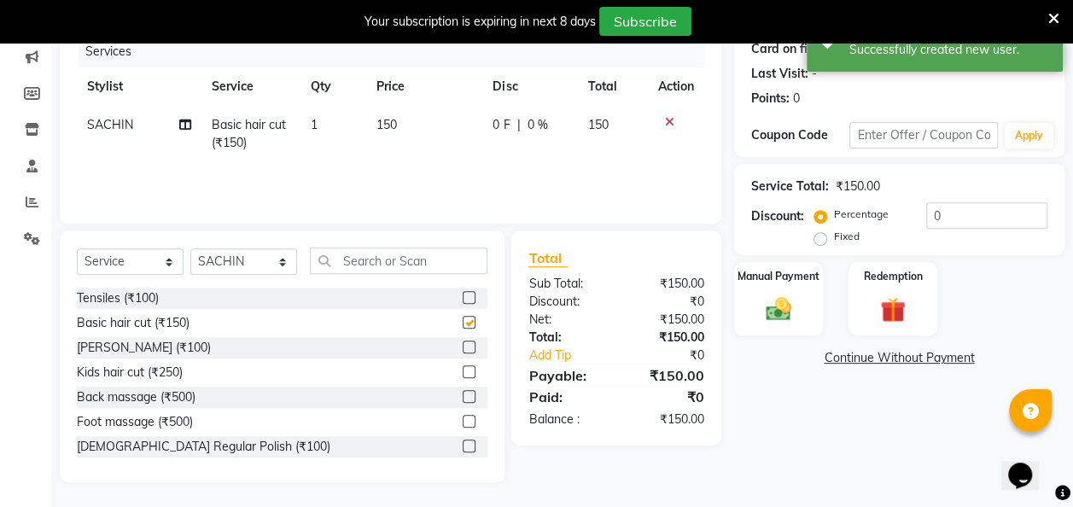
checkbox input "false"
click at [775, 296] on img at bounding box center [778, 309] width 43 height 31
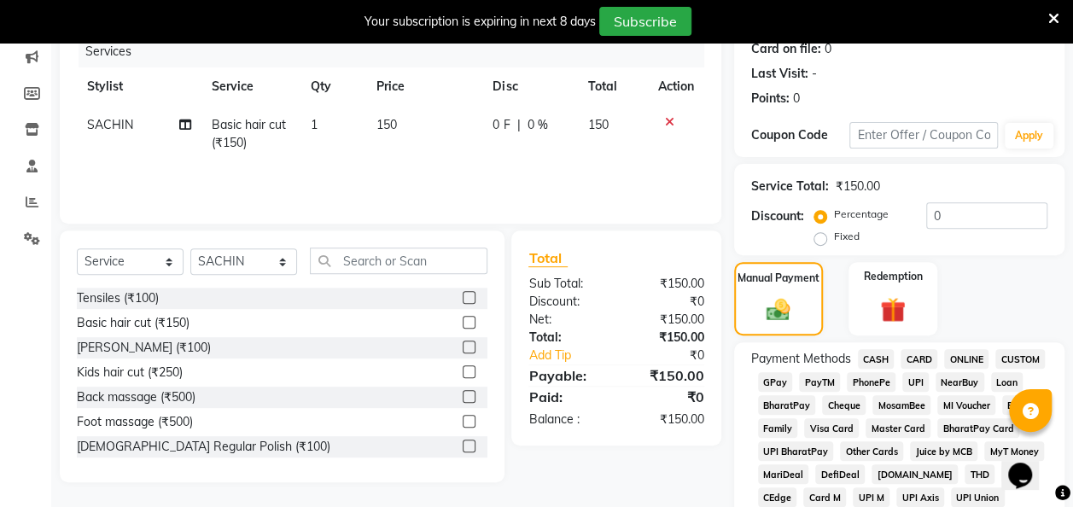
click at [774, 375] on span "GPay" at bounding box center [775, 382] width 35 height 20
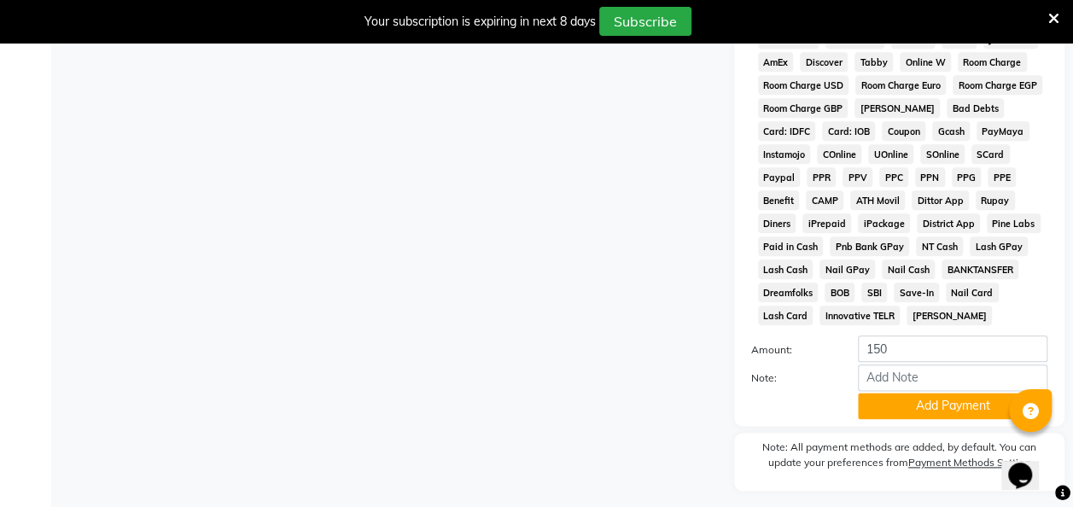
scroll to position [887, 0]
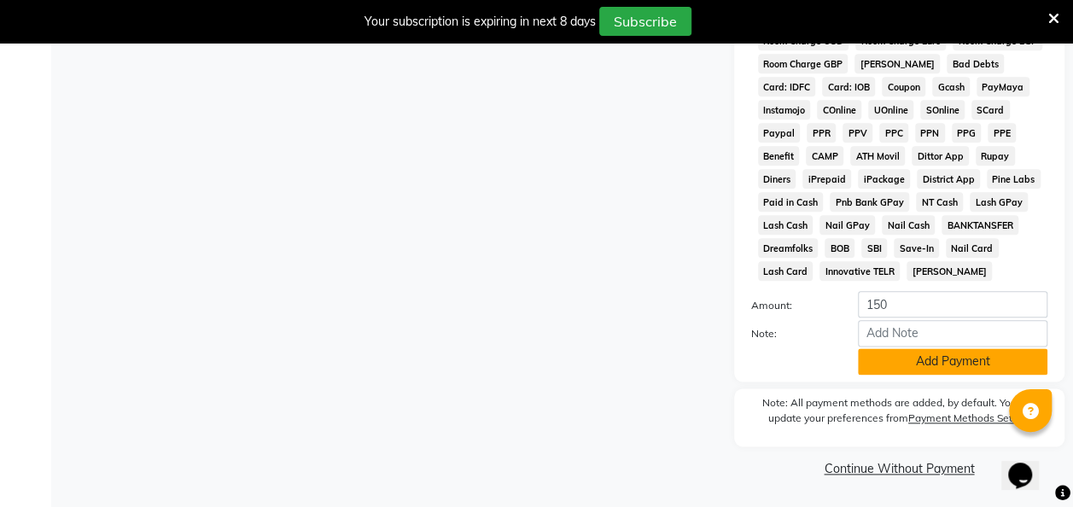
click at [902, 367] on button "Add Payment" at bounding box center [953, 361] width 190 height 26
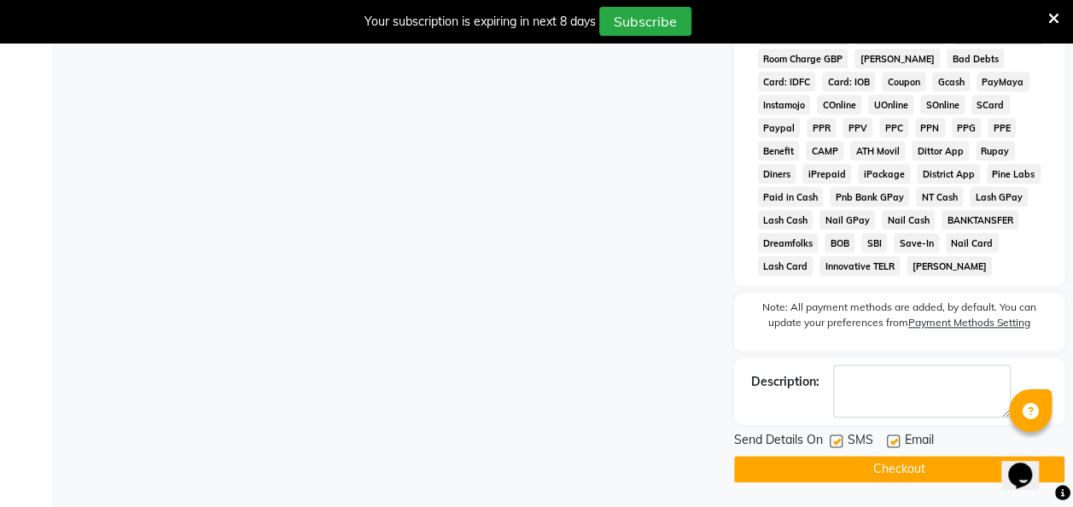
click at [835, 447] on label at bounding box center [836, 441] width 13 height 13
click at [835, 447] on input "checkbox" at bounding box center [835, 441] width 11 height 11
checkbox input "false"
click at [827, 472] on button "Checkout" at bounding box center [899, 469] width 330 height 26
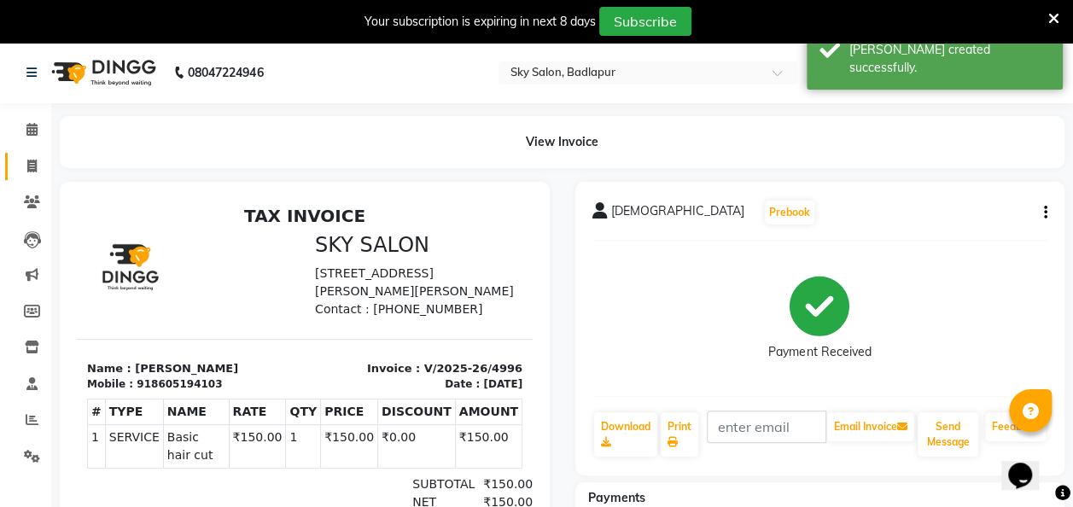
click at [28, 168] on icon at bounding box center [31, 166] width 9 height 13
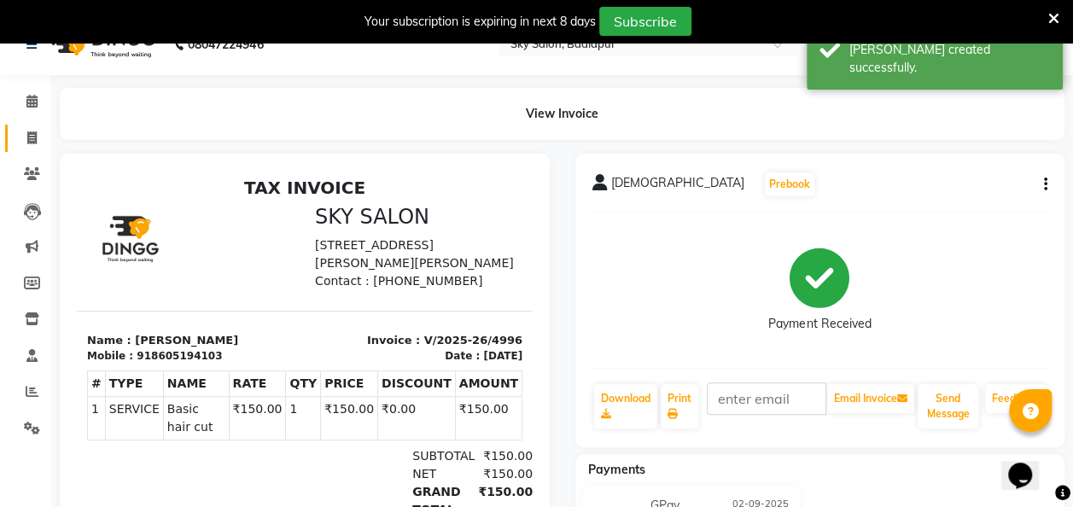
select select "6927"
select select "service"
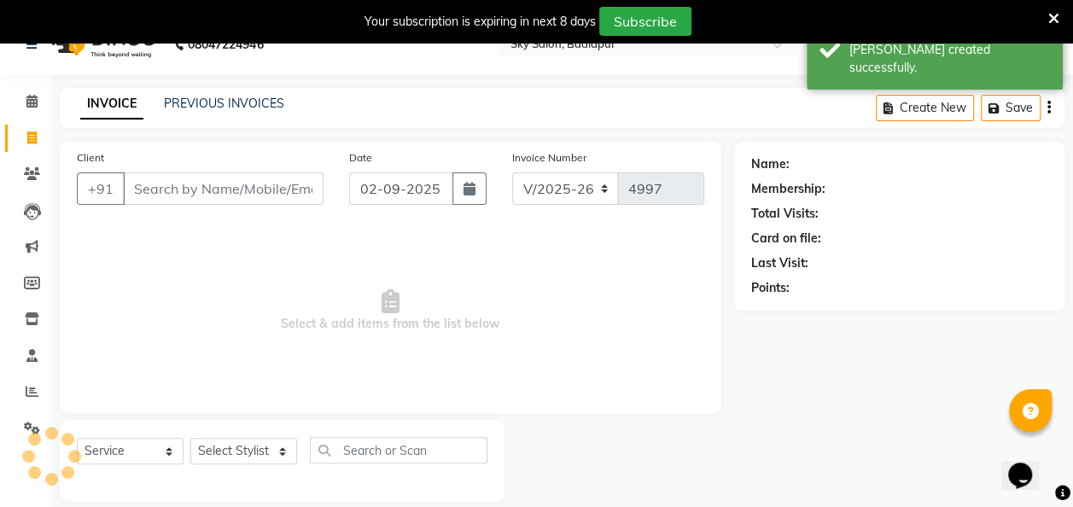
scroll to position [47, 0]
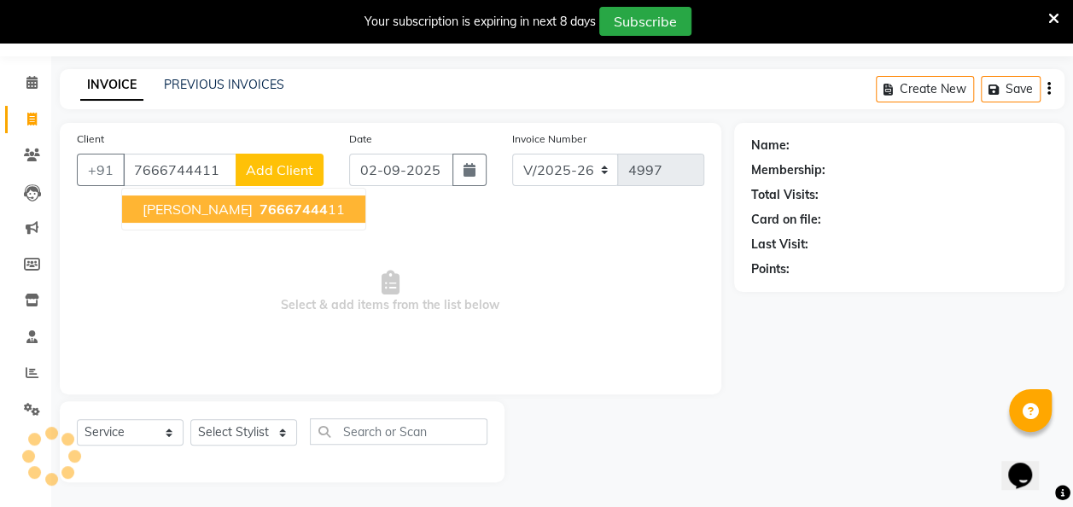
type input "7666744411"
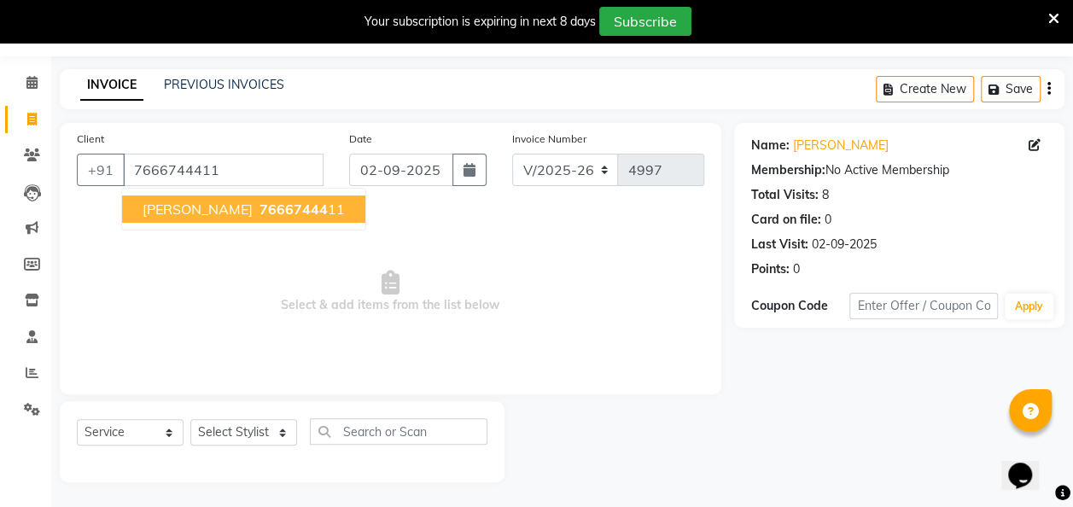
click at [260, 207] on span "76667444" at bounding box center [294, 209] width 68 height 17
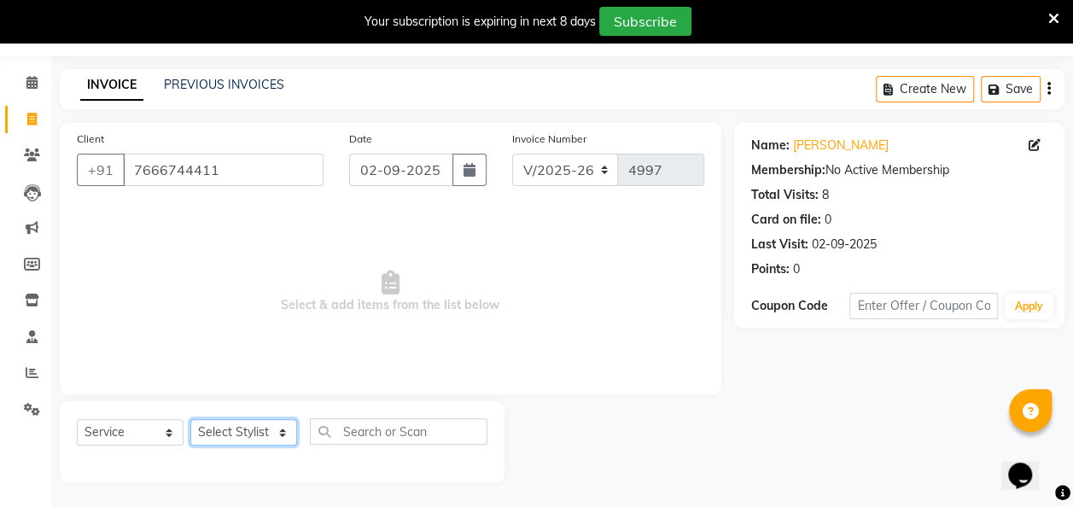
click at [271, 441] on select "Select Stylist [PERSON_NAME] [PERSON_NAME] [PERSON_NAME] [PERSON_NAME] [PERSON_…" at bounding box center [243, 432] width 107 height 26
select select "63070"
click at [190, 419] on select "Select Stylist [PERSON_NAME] [PERSON_NAME] [PERSON_NAME] [PERSON_NAME] [PERSON_…" at bounding box center [243, 432] width 107 height 26
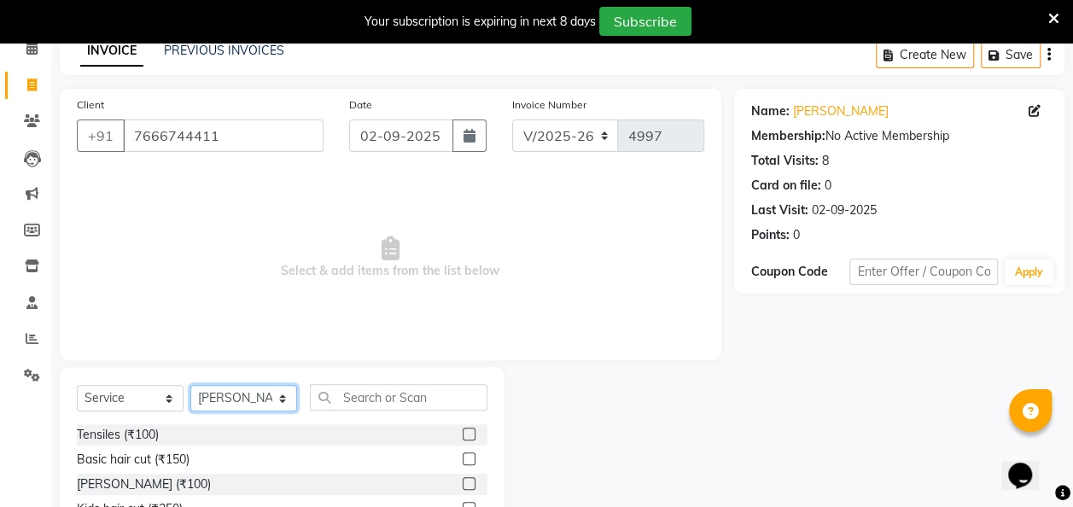
scroll to position [218, 0]
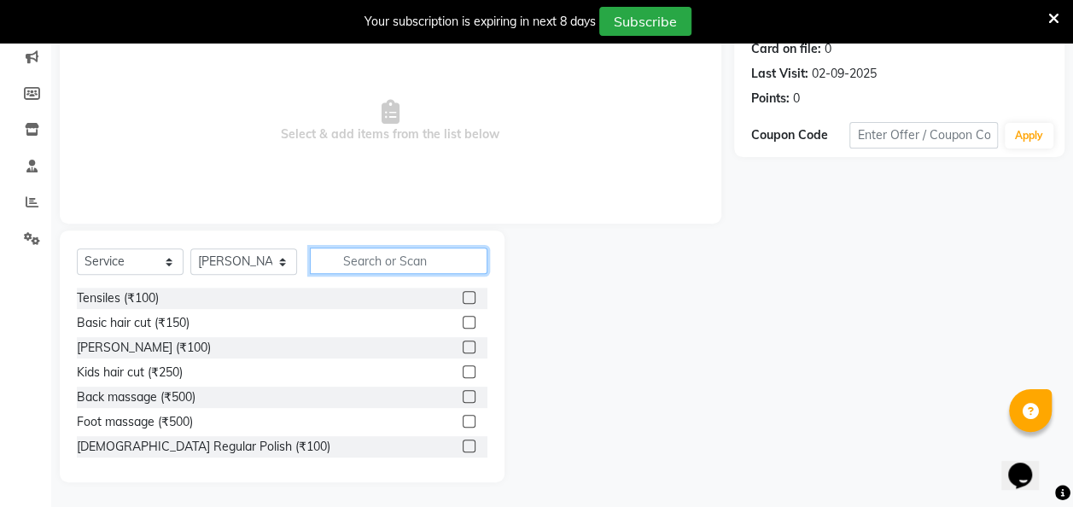
click at [381, 265] on input "text" at bounding box center [399, 261] width 178 height 26
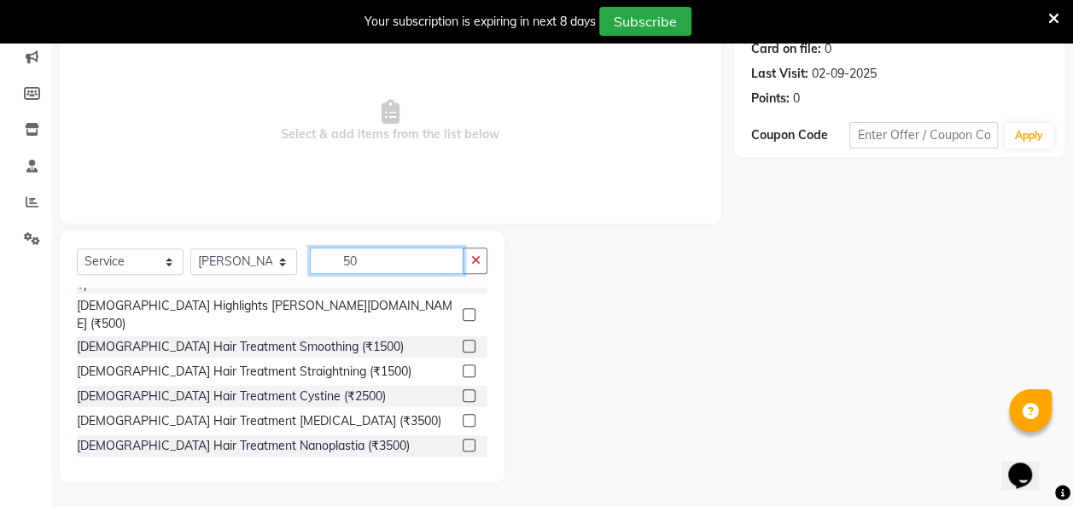
scroll to position [1042, 0]
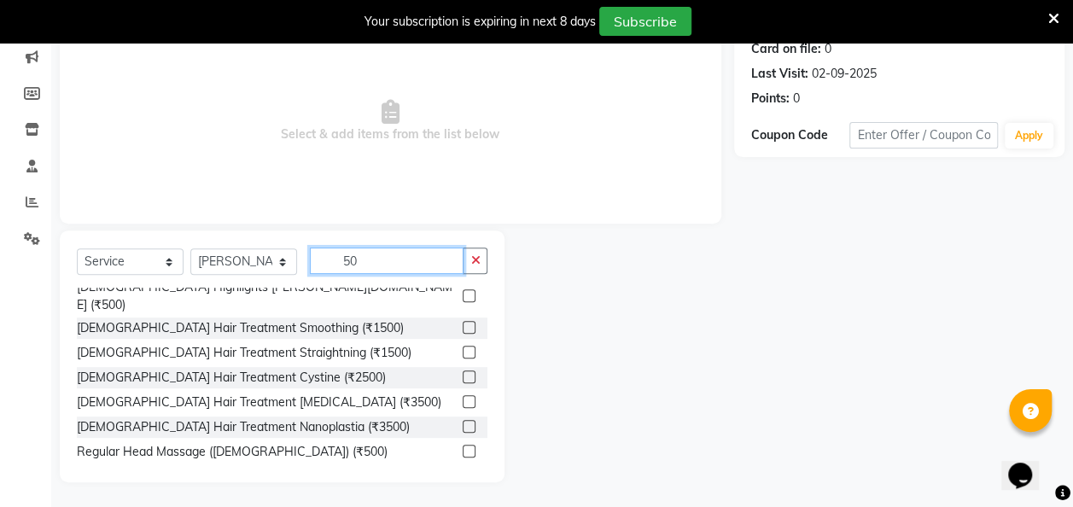
type input "50"
click at [463, 506] on label at bounding box center [469, 515] width 13 height 13
click at [463, 506] on input "checkbox" at bounding box center [468, 516] width 11 height 11
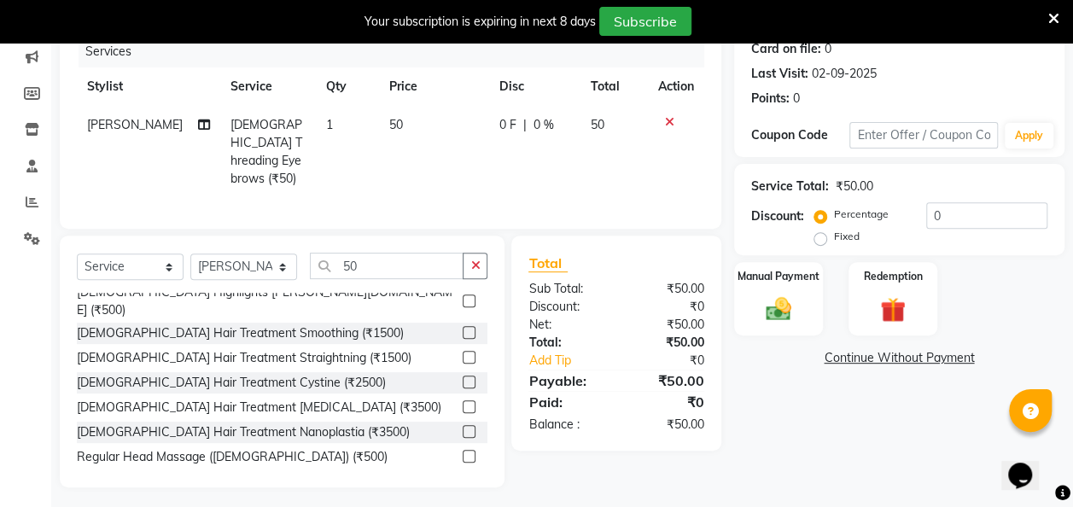
checkbox input "false"
click at [780, 319] on img at bounding box center [778, 309] width 41 height 29
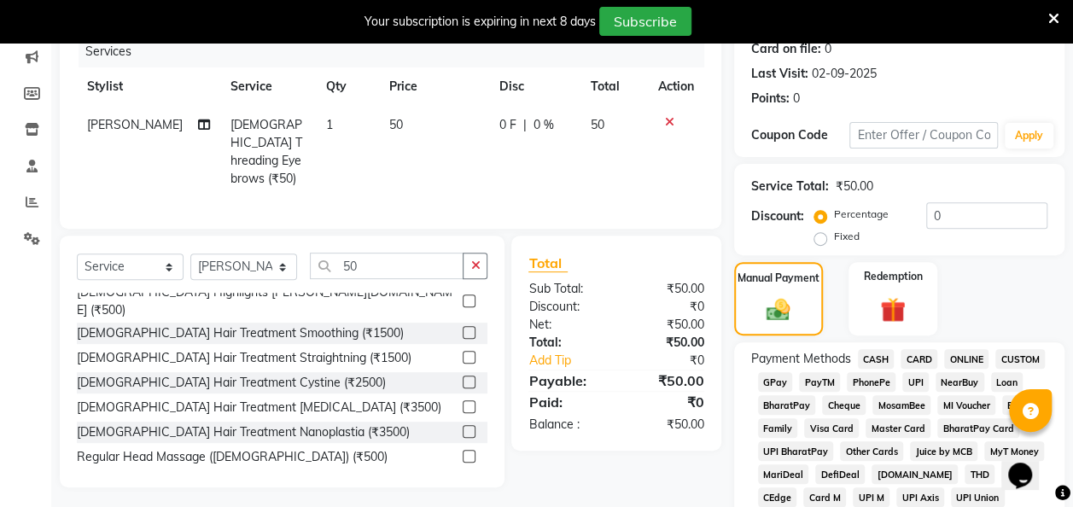
click at [773, 385] on span "GPay" at bounding box center [775, 382] width 35 height 20
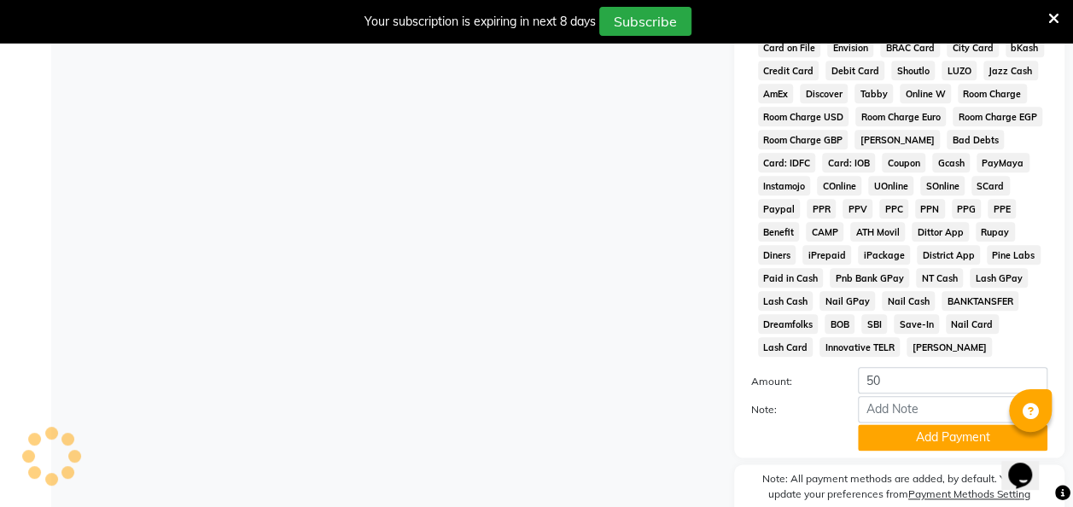
scroll to position [887, 0]
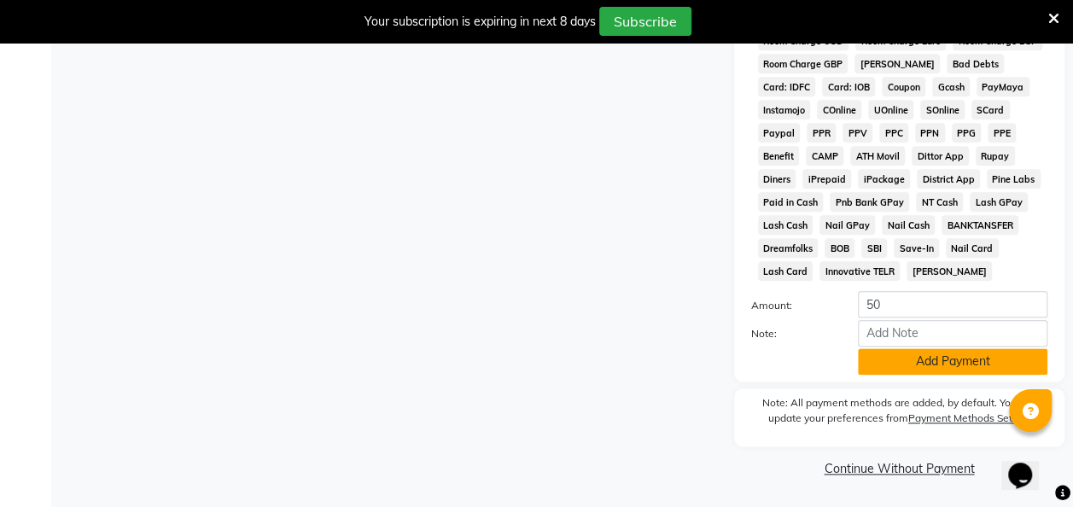
click at [906, 368] on button "Add Payment" at bounding box center [953, 361] width 190 height 26
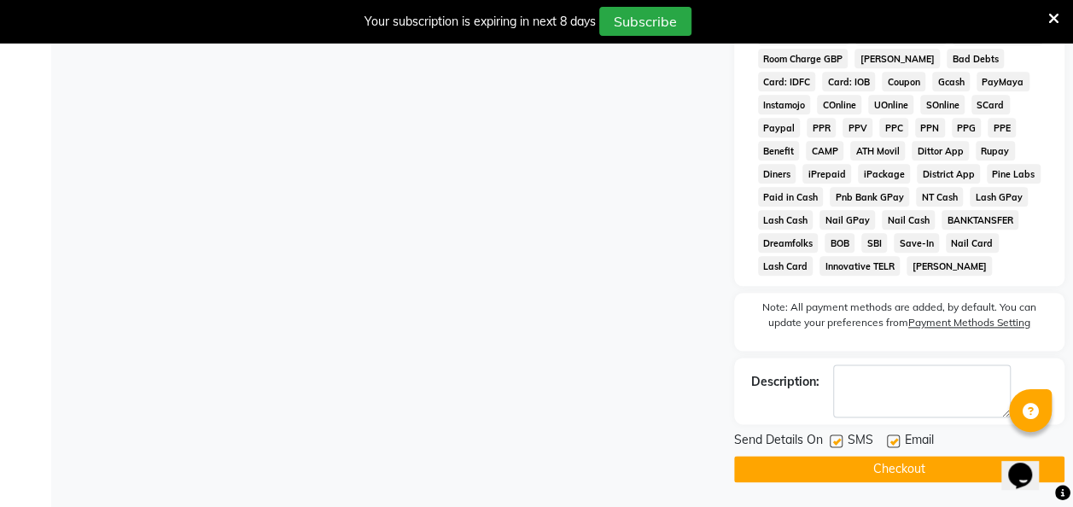
click at [837, 446] on label at bounding box center [836, 441] width 13 height 13
click at [837, 446] on input "checkbox" at bounding box center [835, 441] width 11 height 11
checkbox input "false"
click at [796, 473] on button "Checkout" at bounding box center [899, 469] width 330 height 26
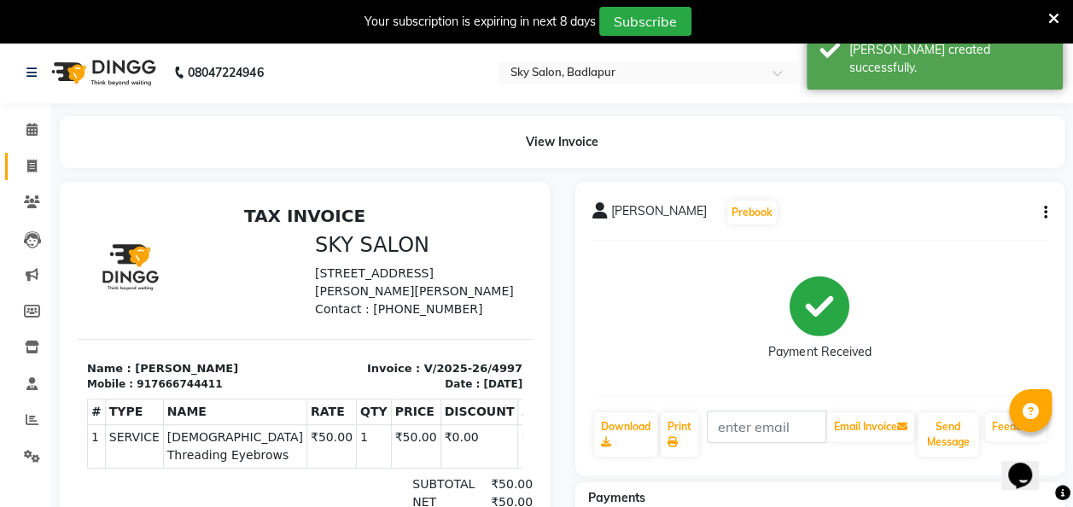
click at [31, 168] on icon at bounding box center [31, 166] width 9 height 13
select select "service"
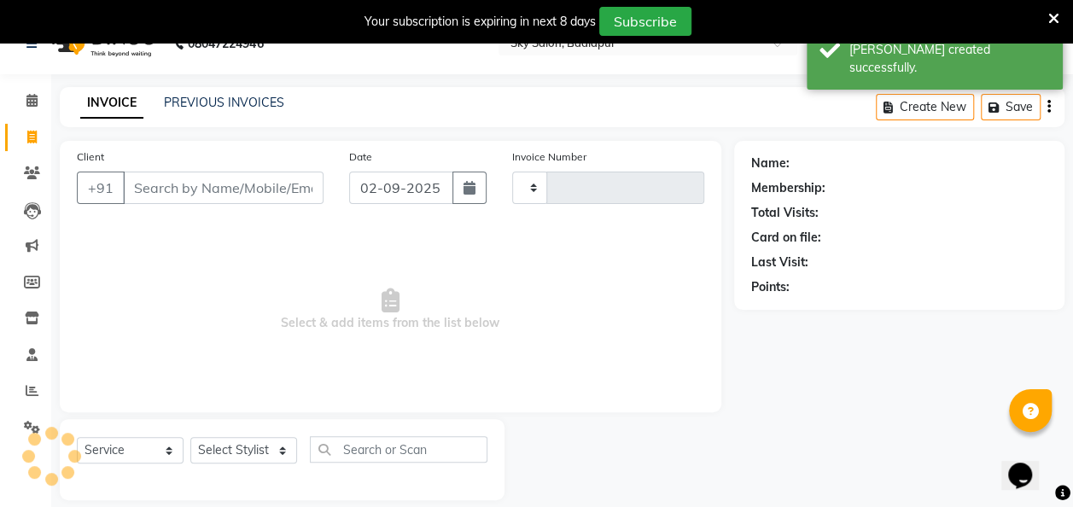
scroll to position [47, 0]
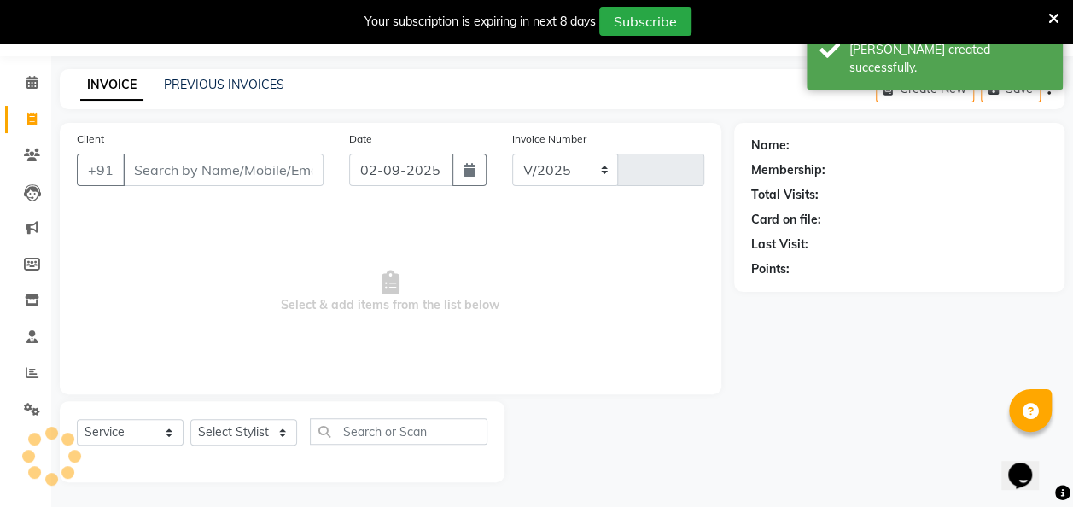
select select "6927"
type input "4998"
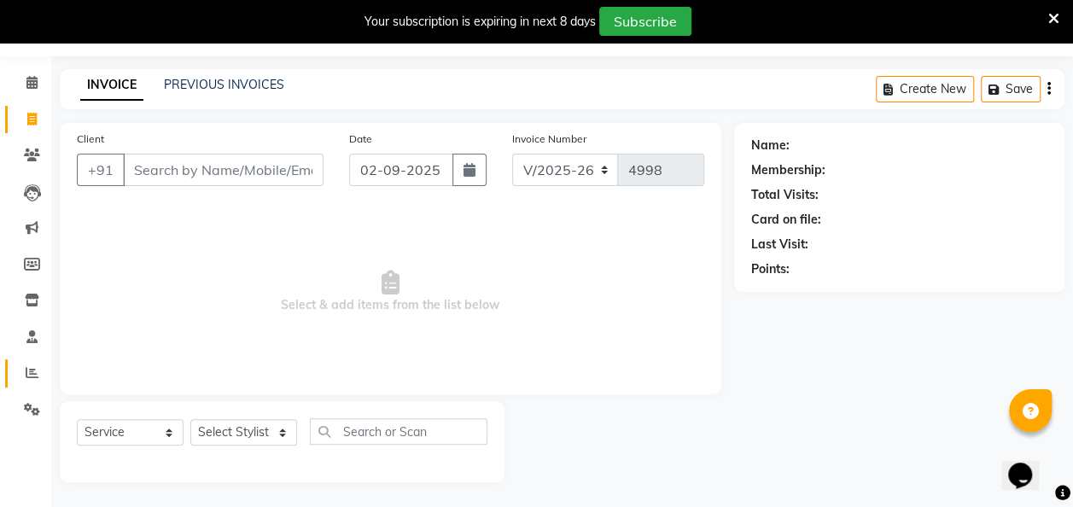
click at [27, 381] on span at bounding box center [32, 374] width 30 height 20
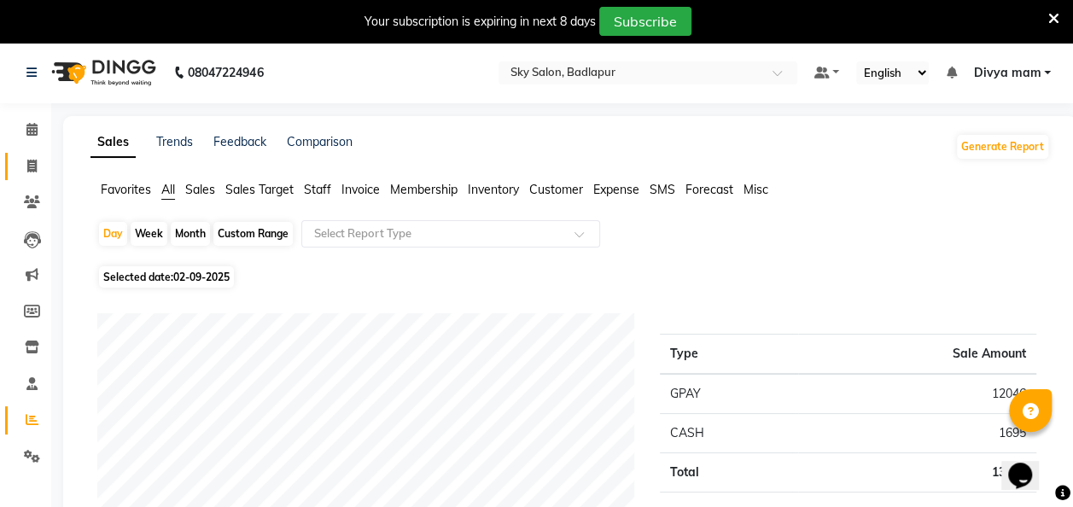
click at [31, 168] on icon at bounding box center [31, 166] width 9 height 13
select select "6927"
select select "service"
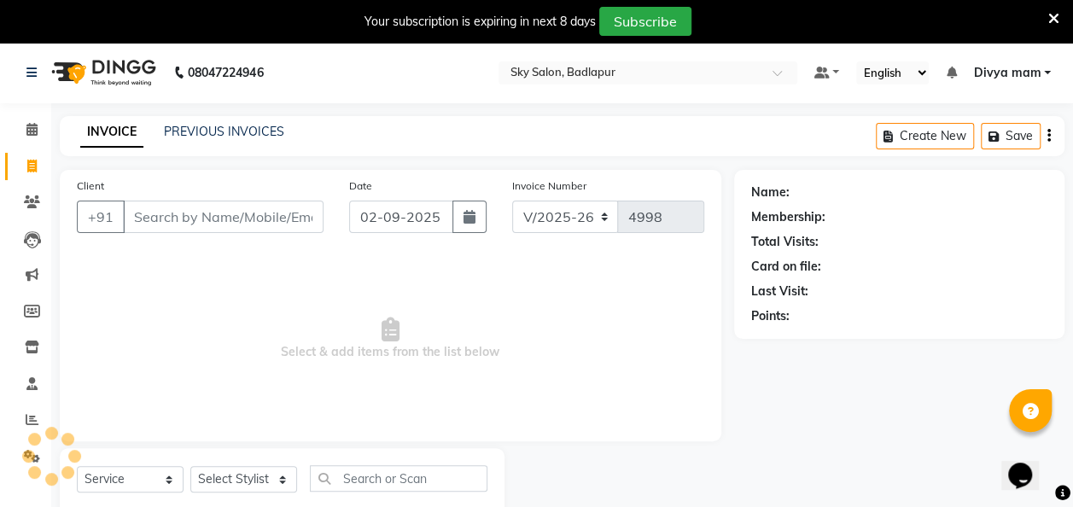
scroll to position [47, 0]
